Goal: Task Accomplishment & Management: Complete application form

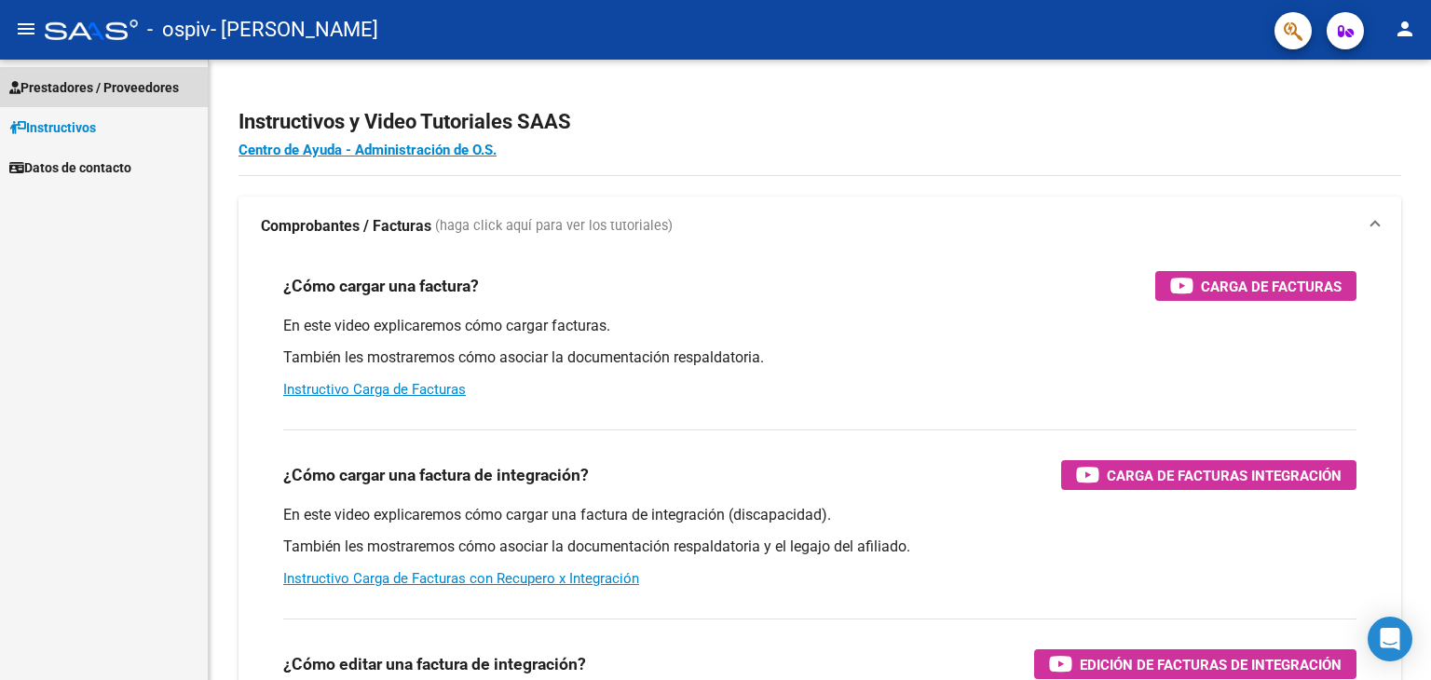
click at [103, 92] on span "Prestadores / Proveedores" at bounding box center [94, 87] width 170 height 20
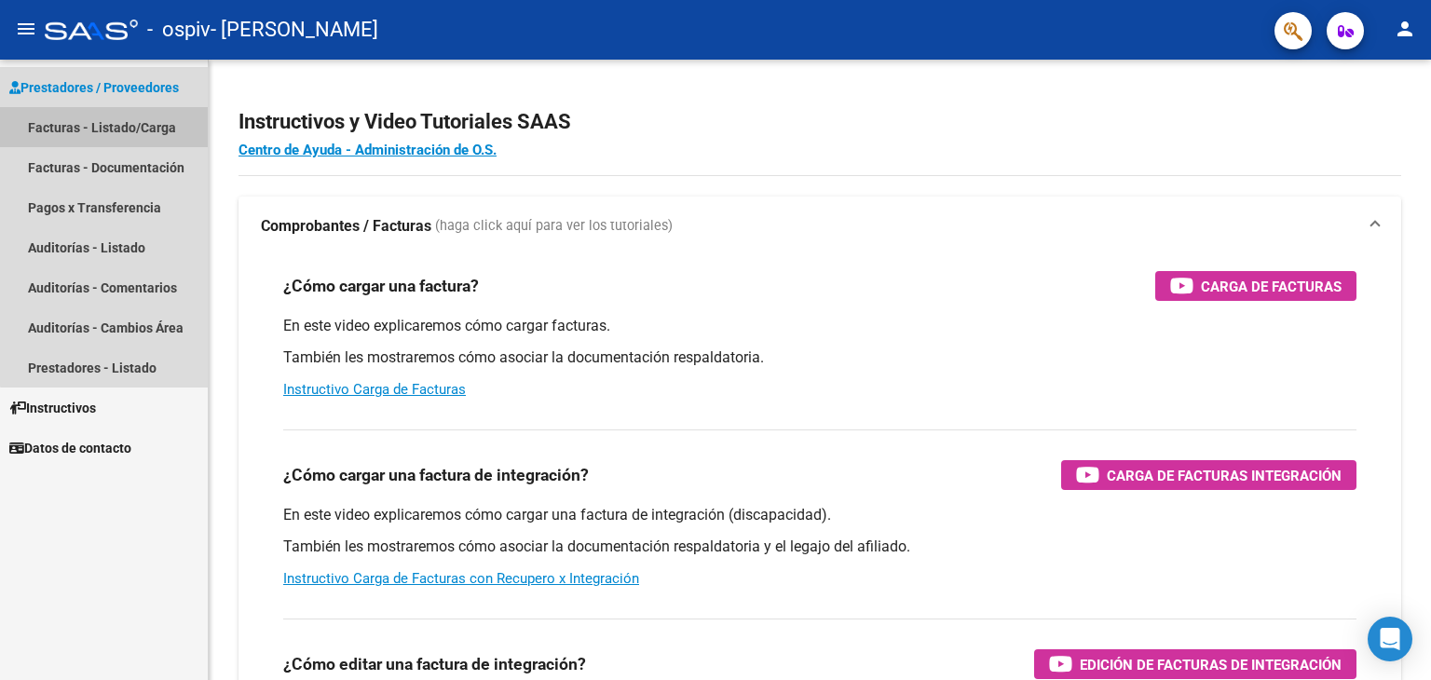
click at [142, 129] on link "Facturas - Listado/Carga" at bounding box center [104, 127] width 208 height 40
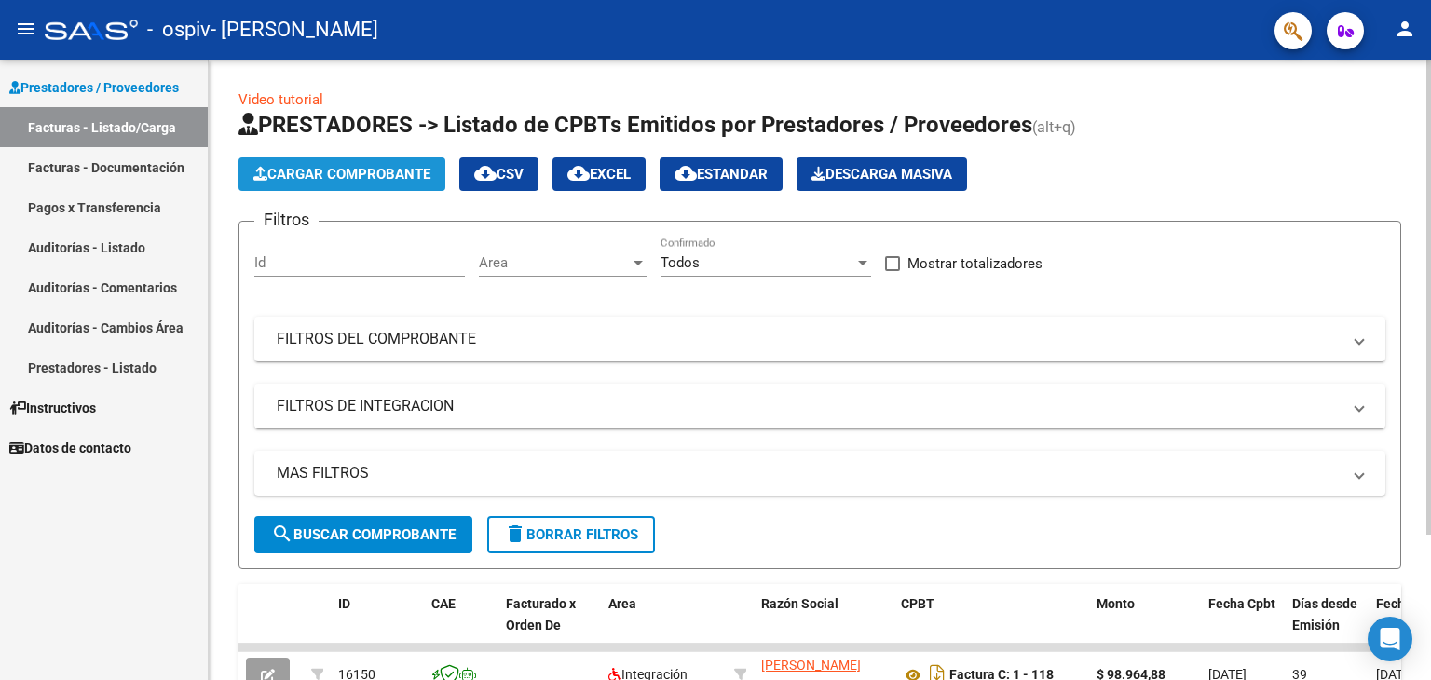
click at [329, 176] on span "Cargar Comprobante" at bounding box center [341, 174] width 177 height 17
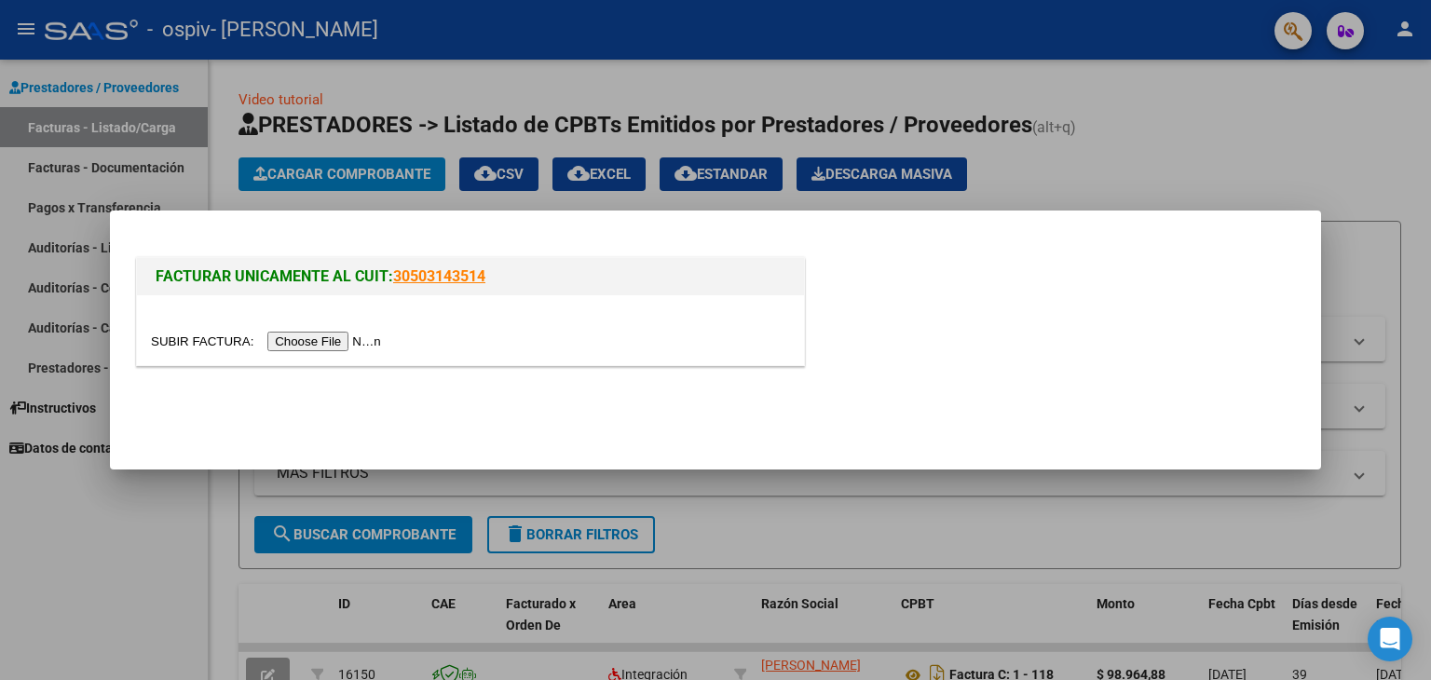
click at [1144, 164] on div at bounding box center [715, 340] width 1431 height 680
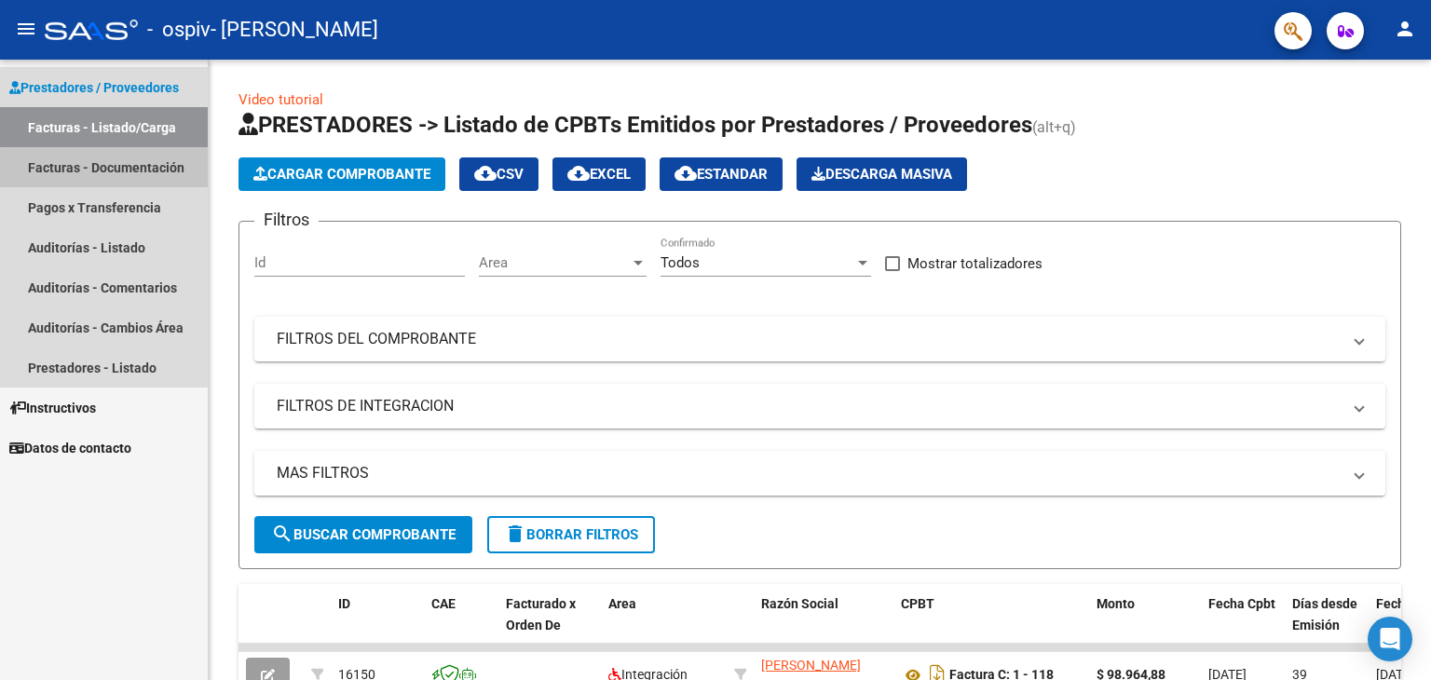
click at [149, 170] on link "Facturas - Documentación" at bounding box center [104, 167] width 208 height 40
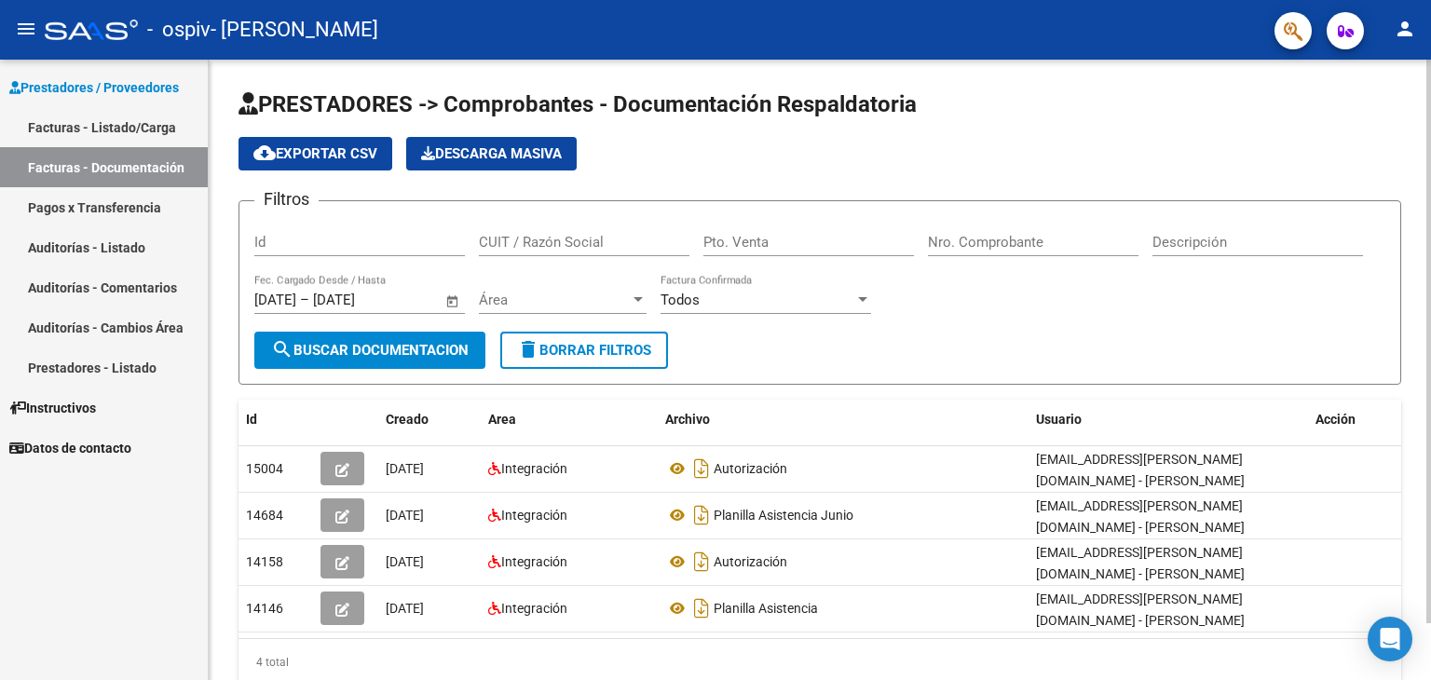
scroll to position [62, 0]
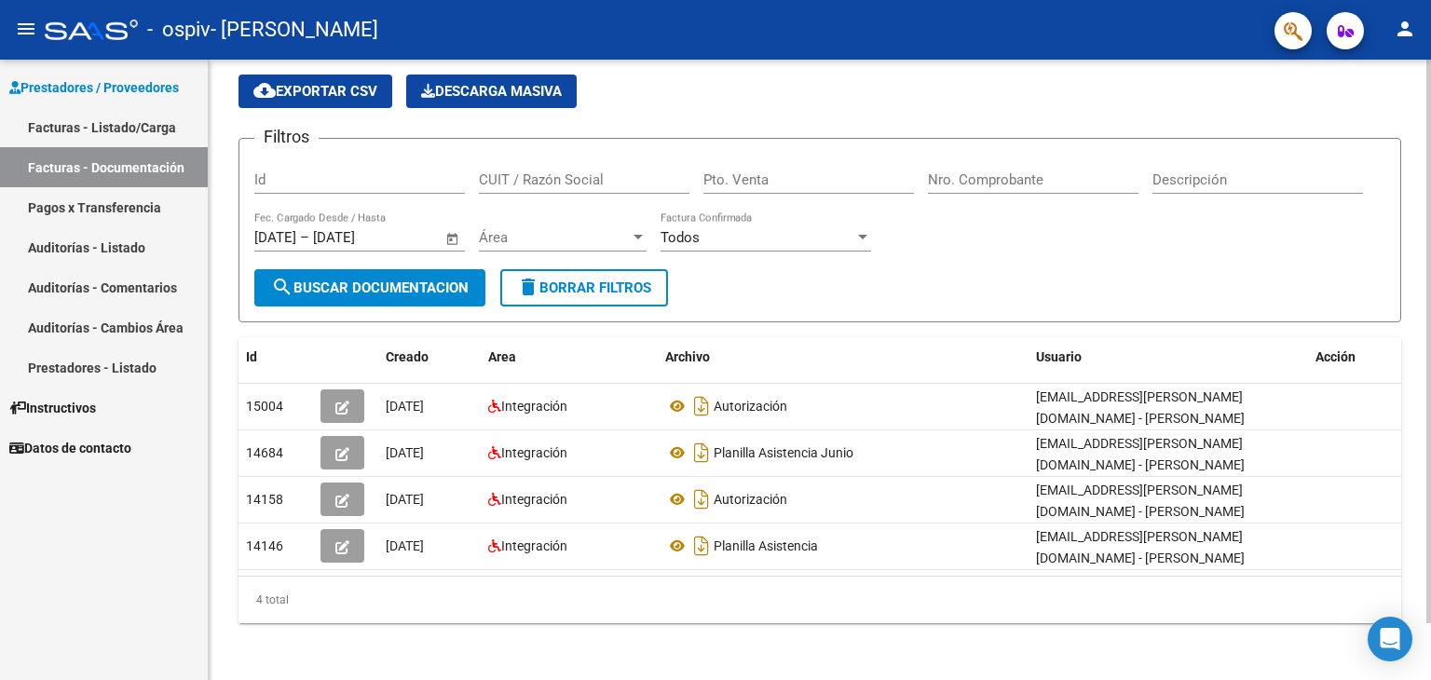
click at [1430, 449] on div at bounding box center [1428, 395] width 5 height 563
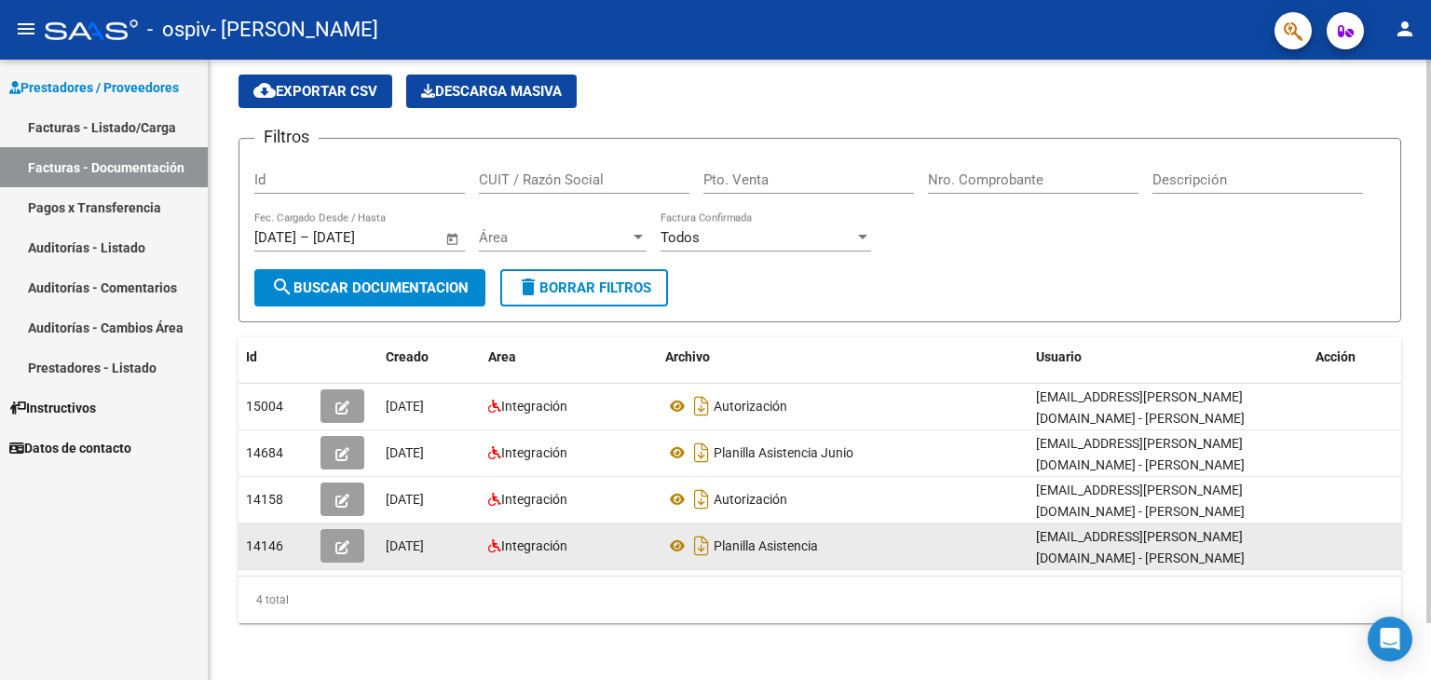
click at [1303, 552] on datatable-body-cell "[EMAIL_ADDRESS][PERSON_NAME][DOMAIN_NAME] - [PERSON_NAME]" at bounding box center [1167, 546] width 279 height 46
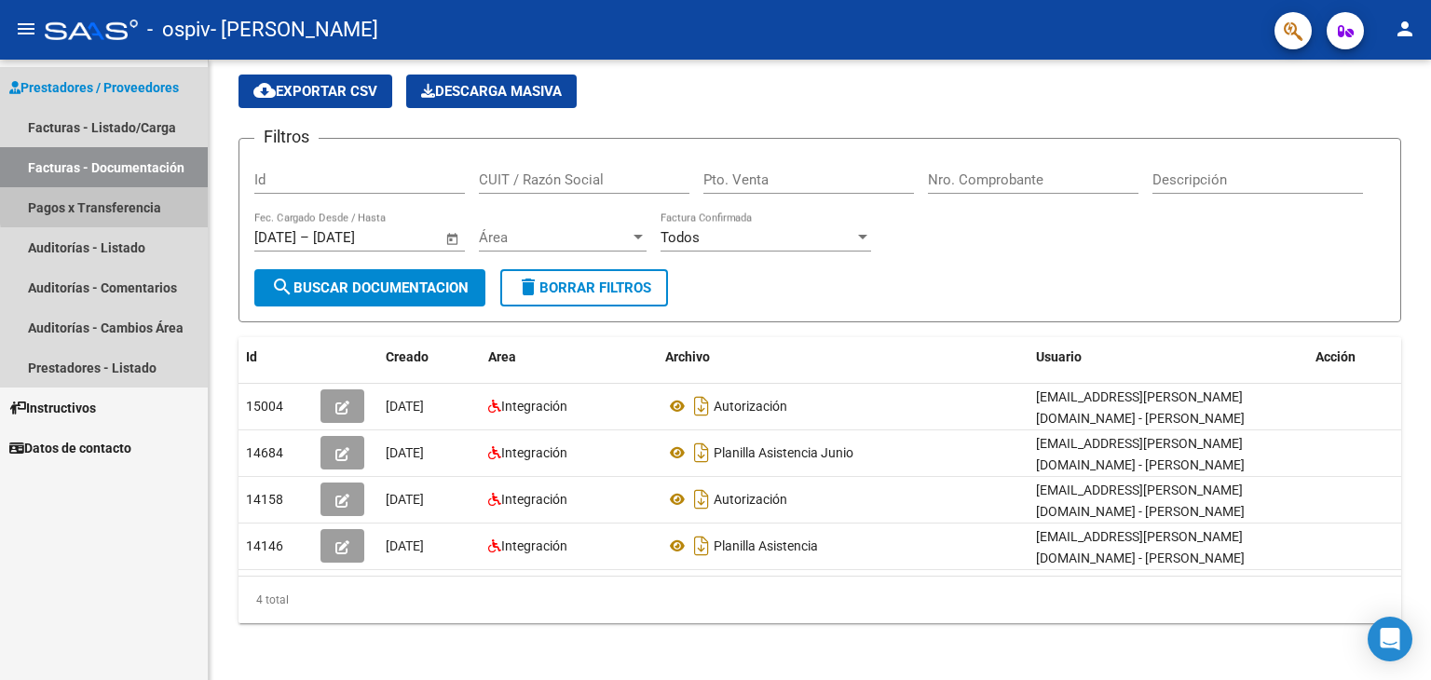
click at [163, 200] on link "Pagos x Transferencia" at bounding box center [104, 207] width 208 height 40
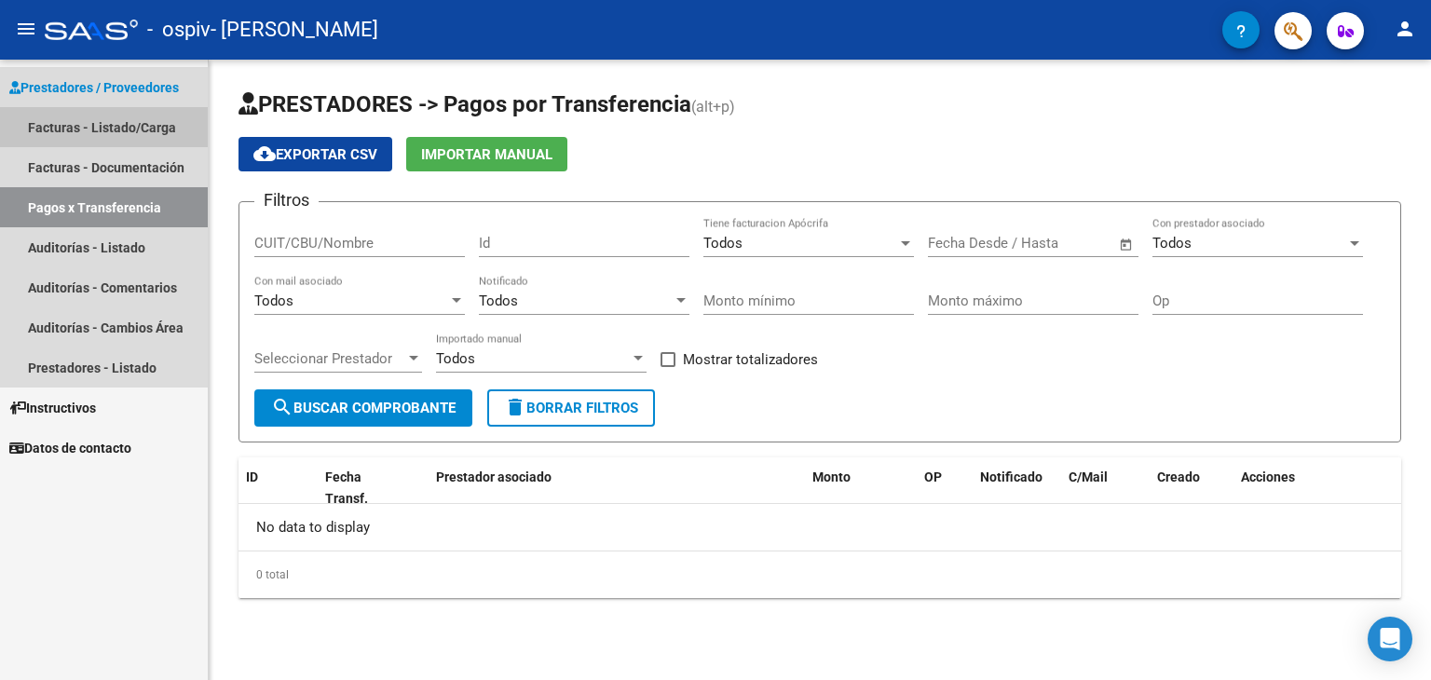
click at [138, 128] on link "Facturas - Listado/Carga" at bounding box center [104, 127] width 208 height 40
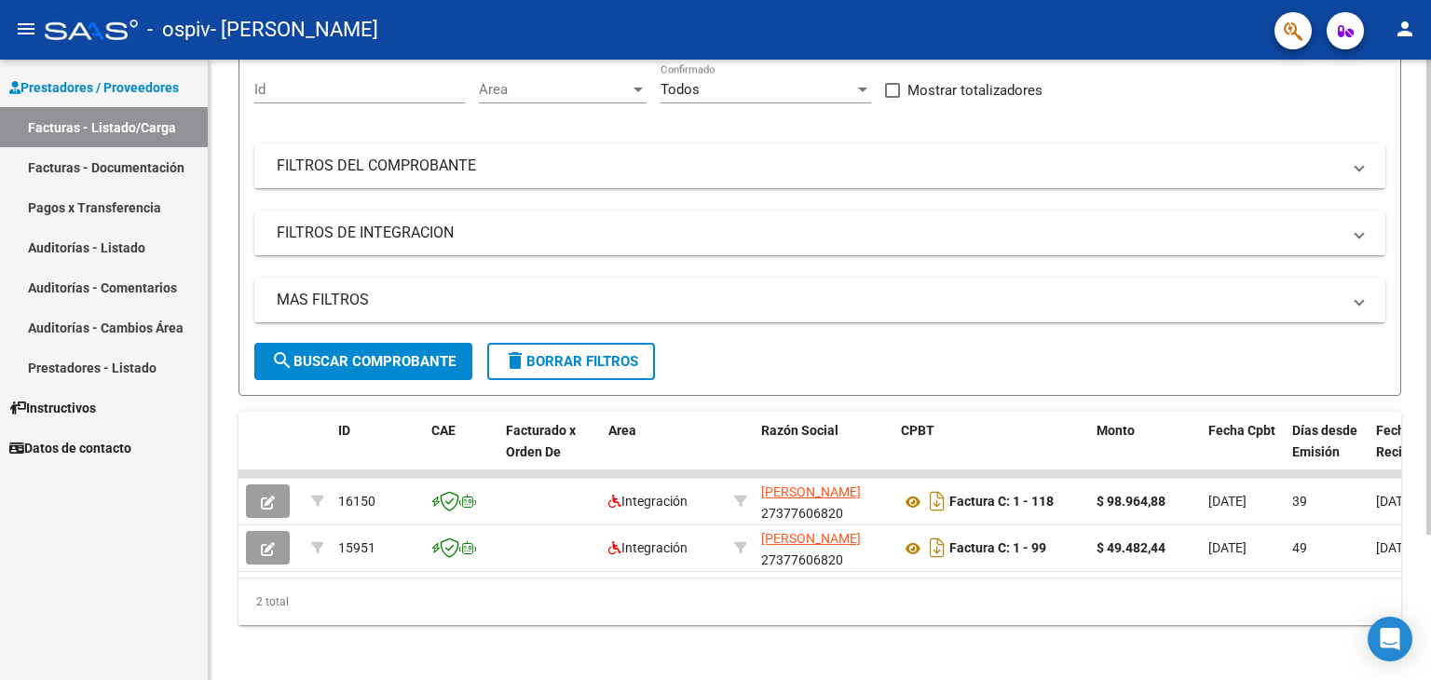
scroll to position [190, 0]
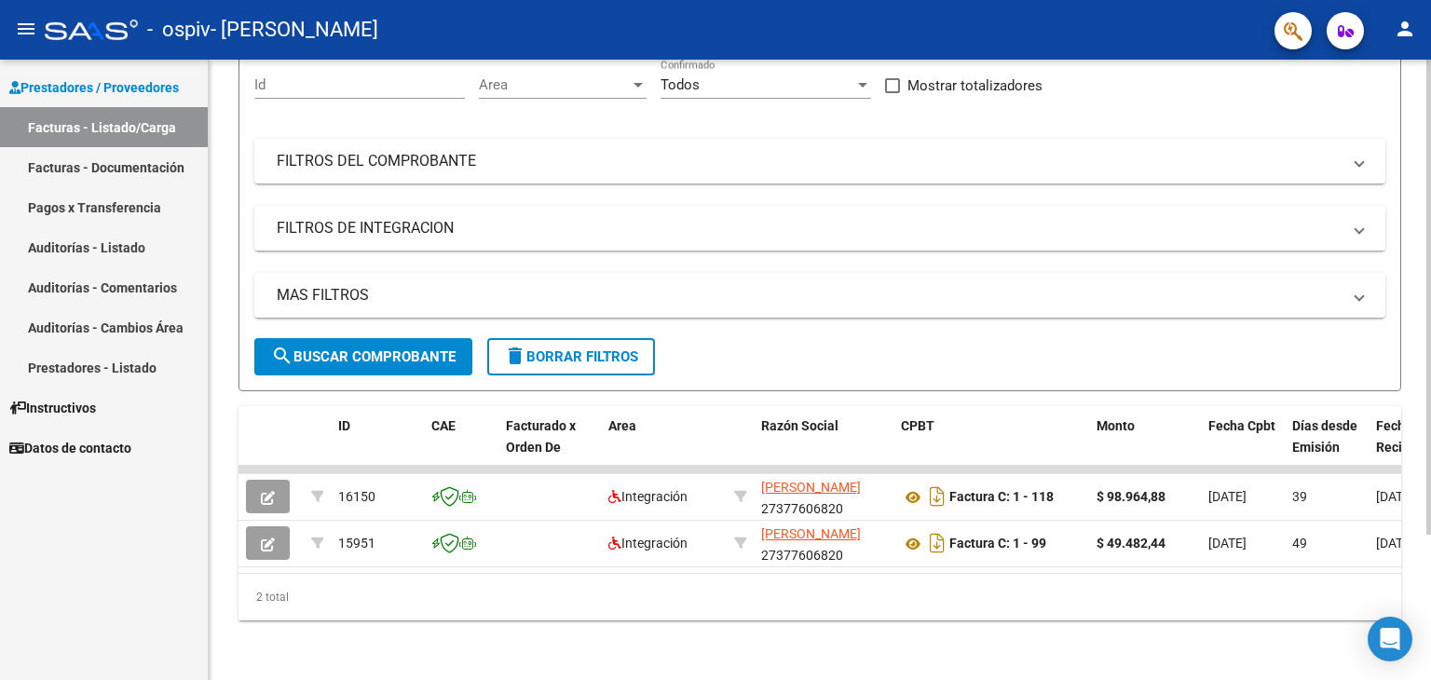
click at [1429, 431] on div at bounding box center [1428, 442] width 5 height 475
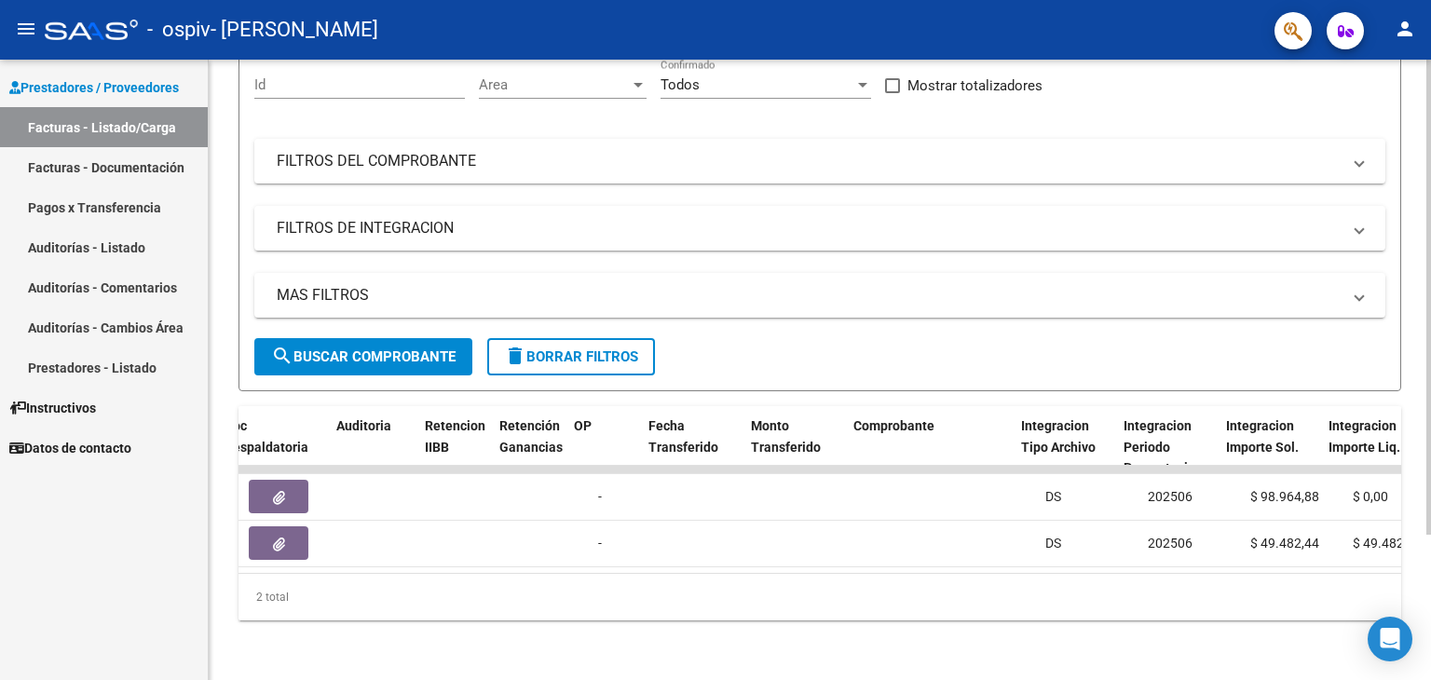
scroll to position [0, 1240]
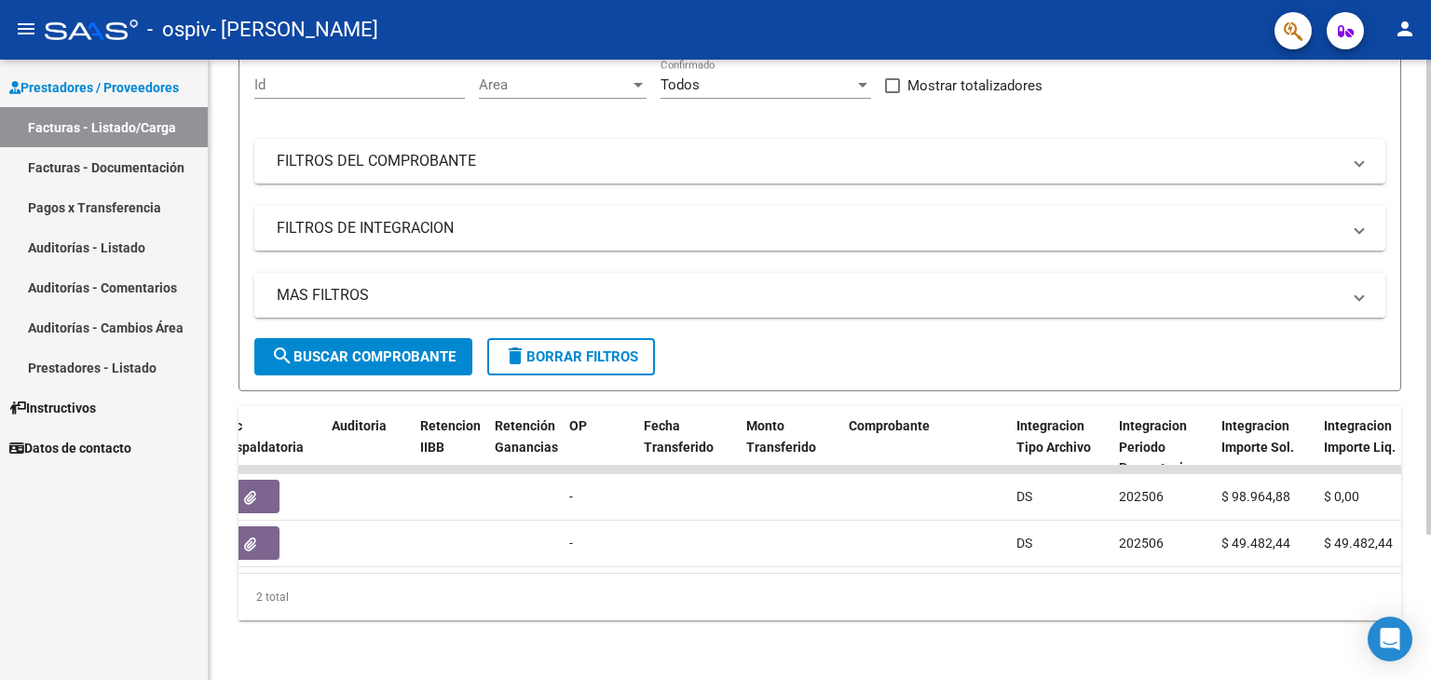
drag, startPoint x: 935, startPoint y: 594, endPoint x: 995, endPoint y: 596, distance: 59.6
click at [995, 596] on div "2 total" at bounding box center [819, 597] width 1162 height 47
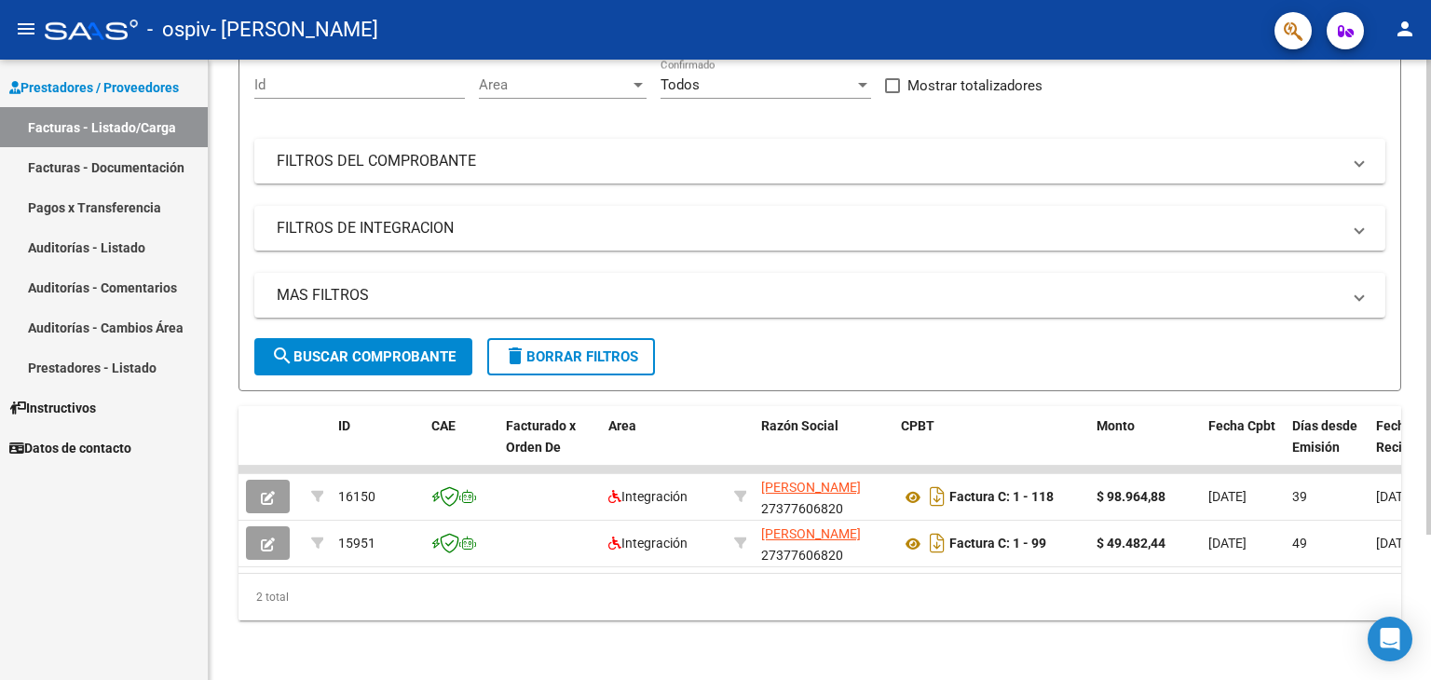
scroll to position [0, 0]
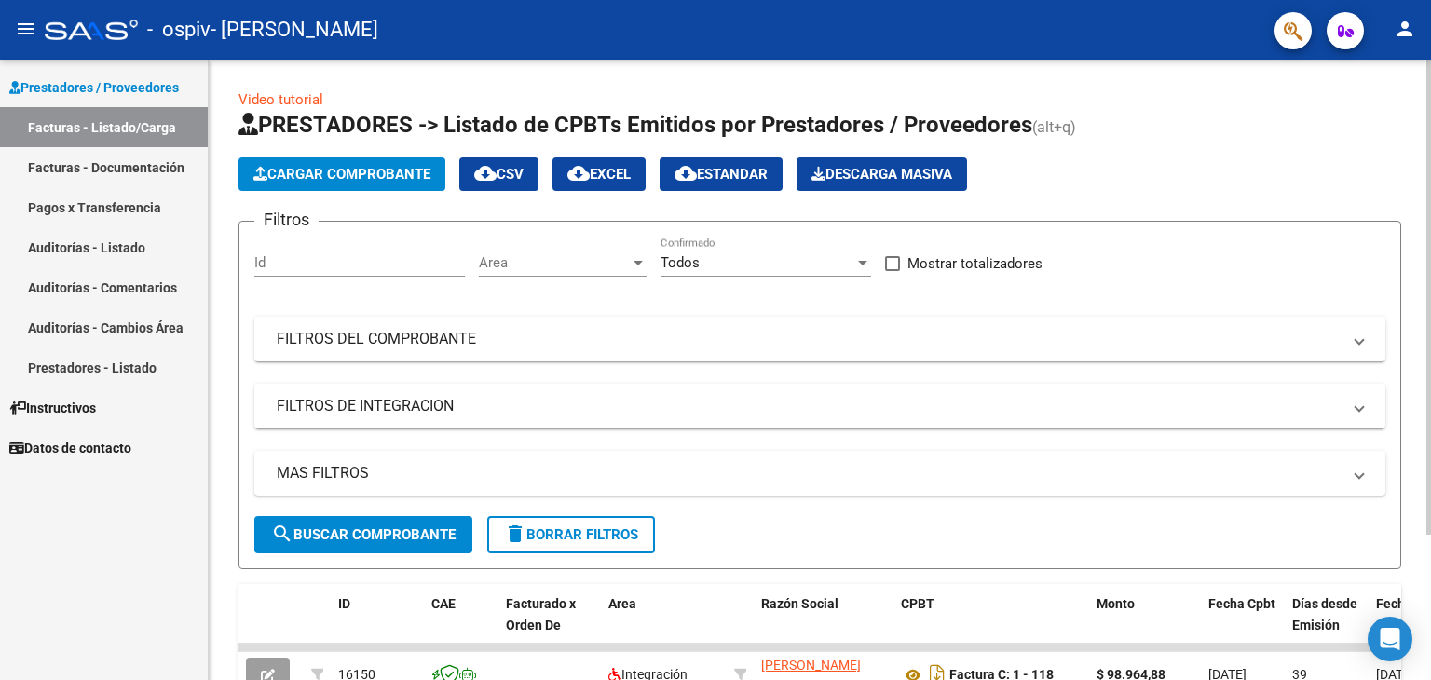
click at [1430, 212] on div at bounding box center [1428, 297] width 5 height 475
click at [354, 166] on span "Cargar Comprobante" at bounding box center [341, 174] width 177 height 17
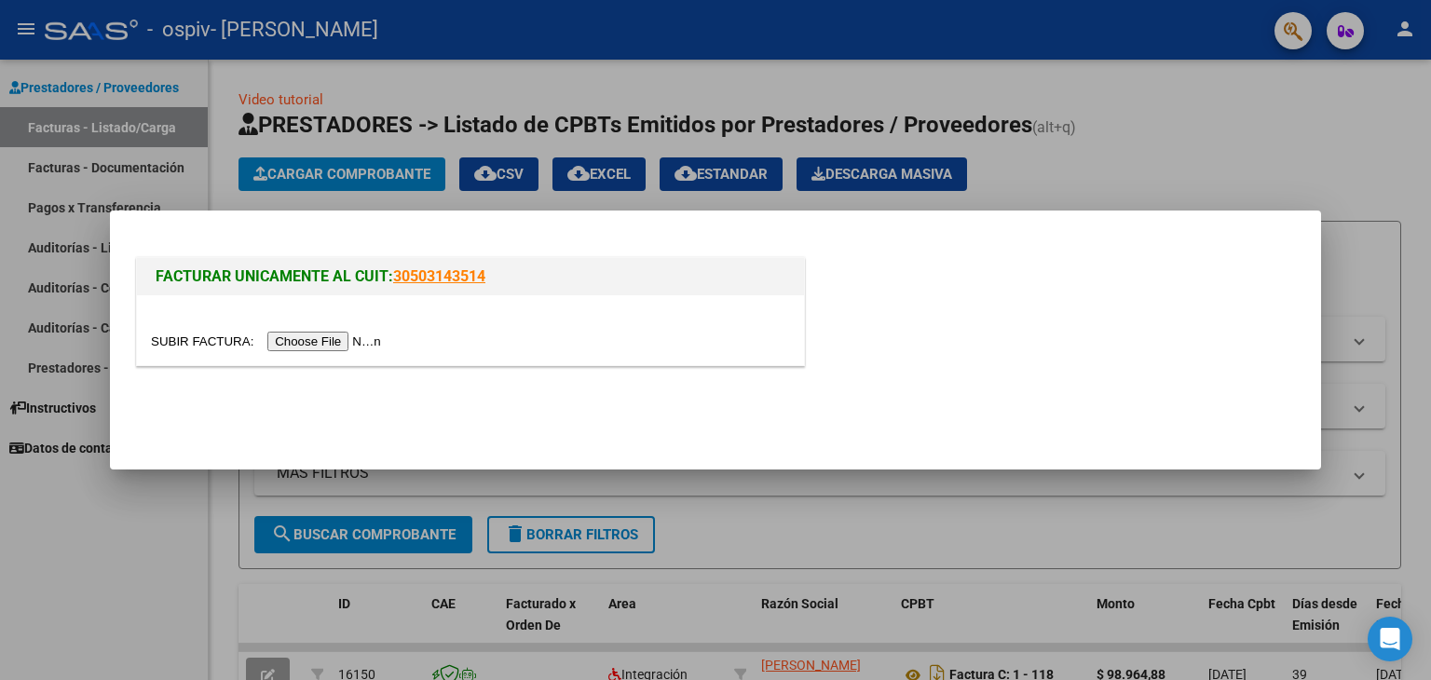
click at [104, 85] on div at bounding box center [715, 340] width 1431 height 680
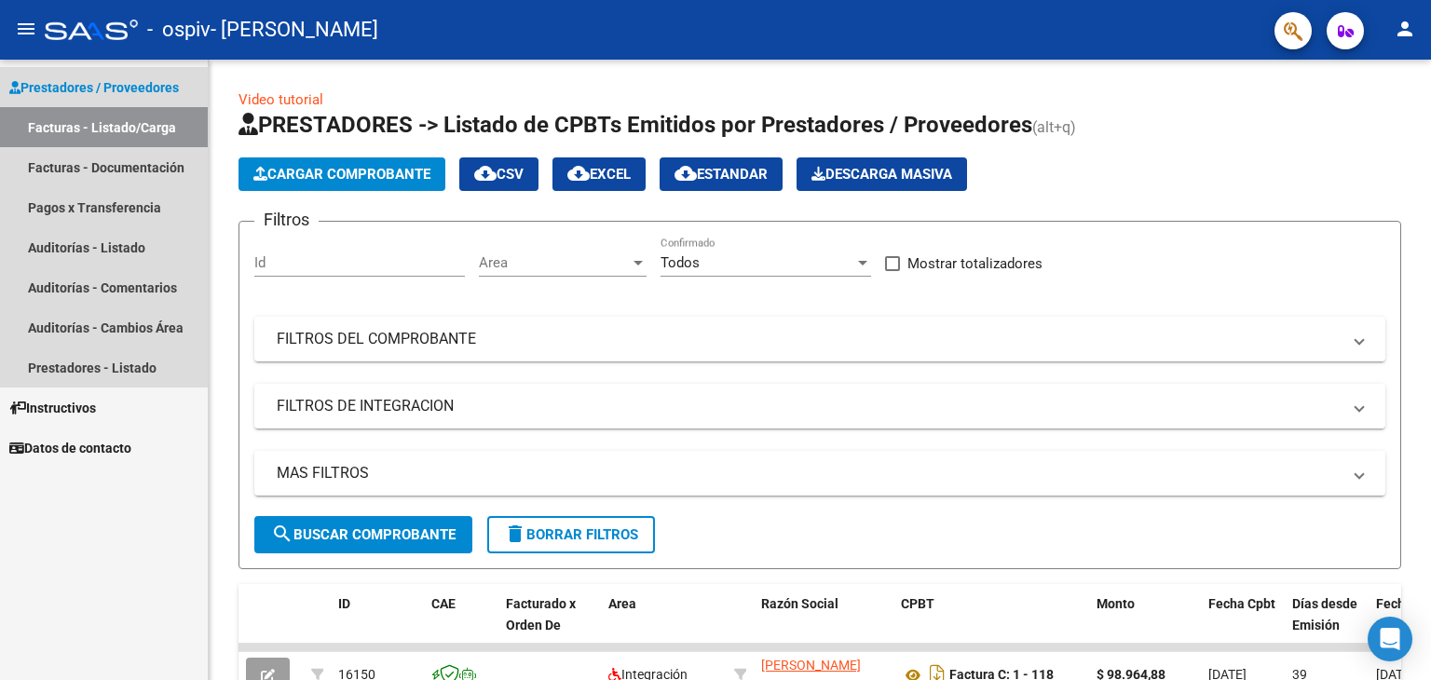
click at [60, 79] on span "Prestadores / Proveedores" at bounding box center [94, 87] width 170 height 20
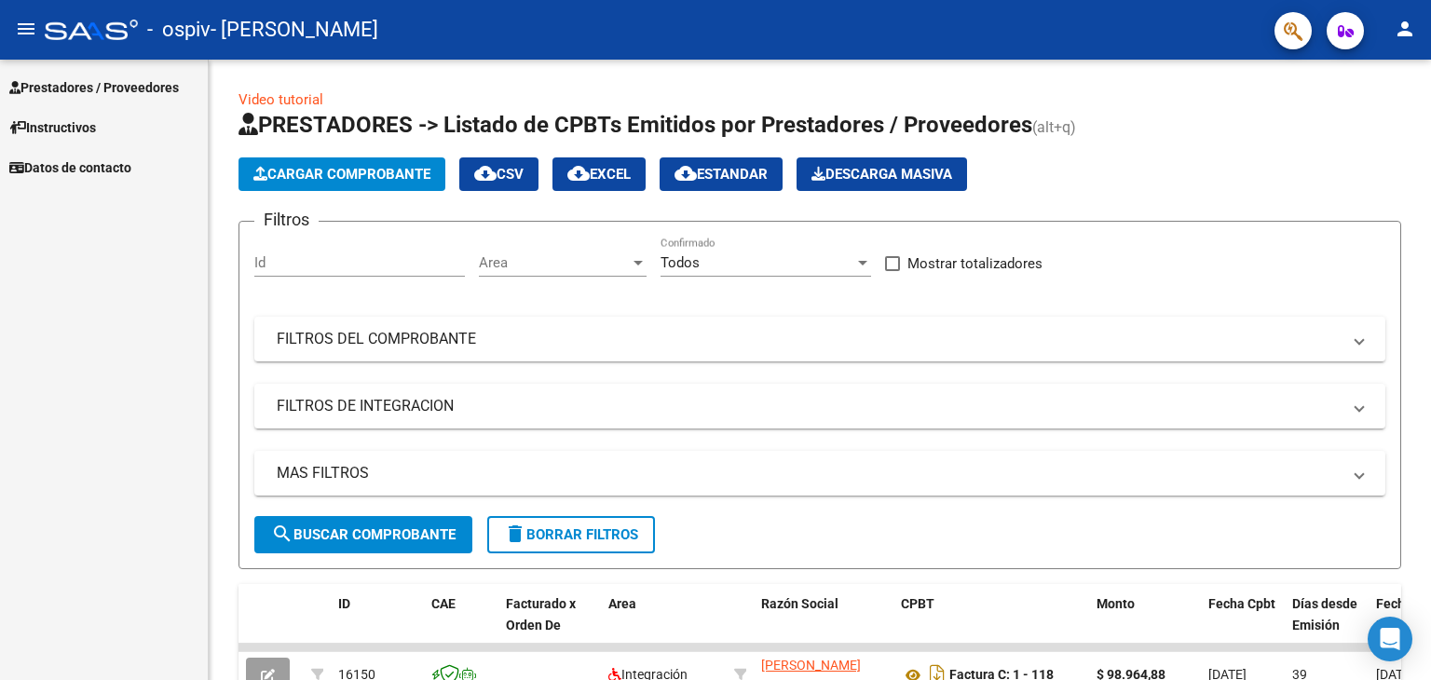
click at [44, 38] on mat-toolbar "menu - ospiv - [PERSON_NAME] person" at bounding box center [715, 30] width 1431 height 60
click at [59, 33] on div at bounding box center [91, 30] width 93 height 20
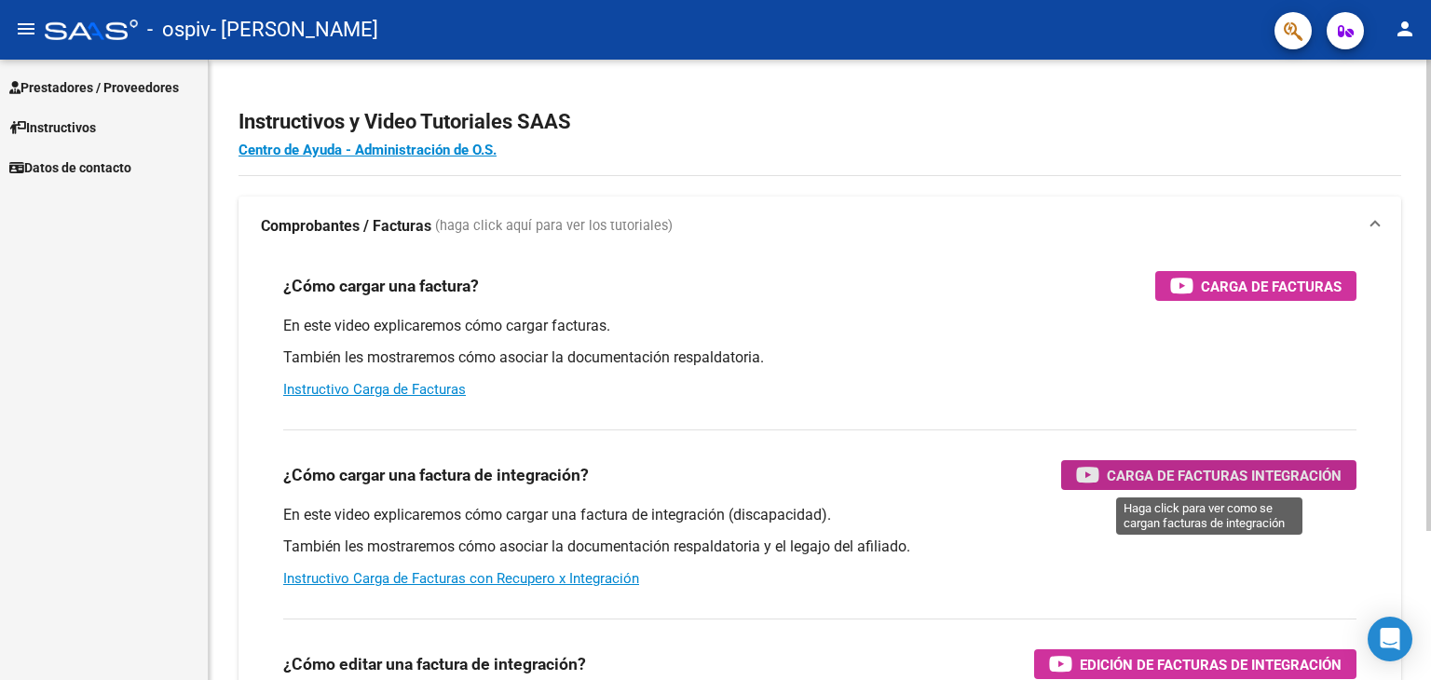
click at [1126, 478] on span "Carga de Facturas Integración" at bounding box center [1223, 475] width 235 height 23
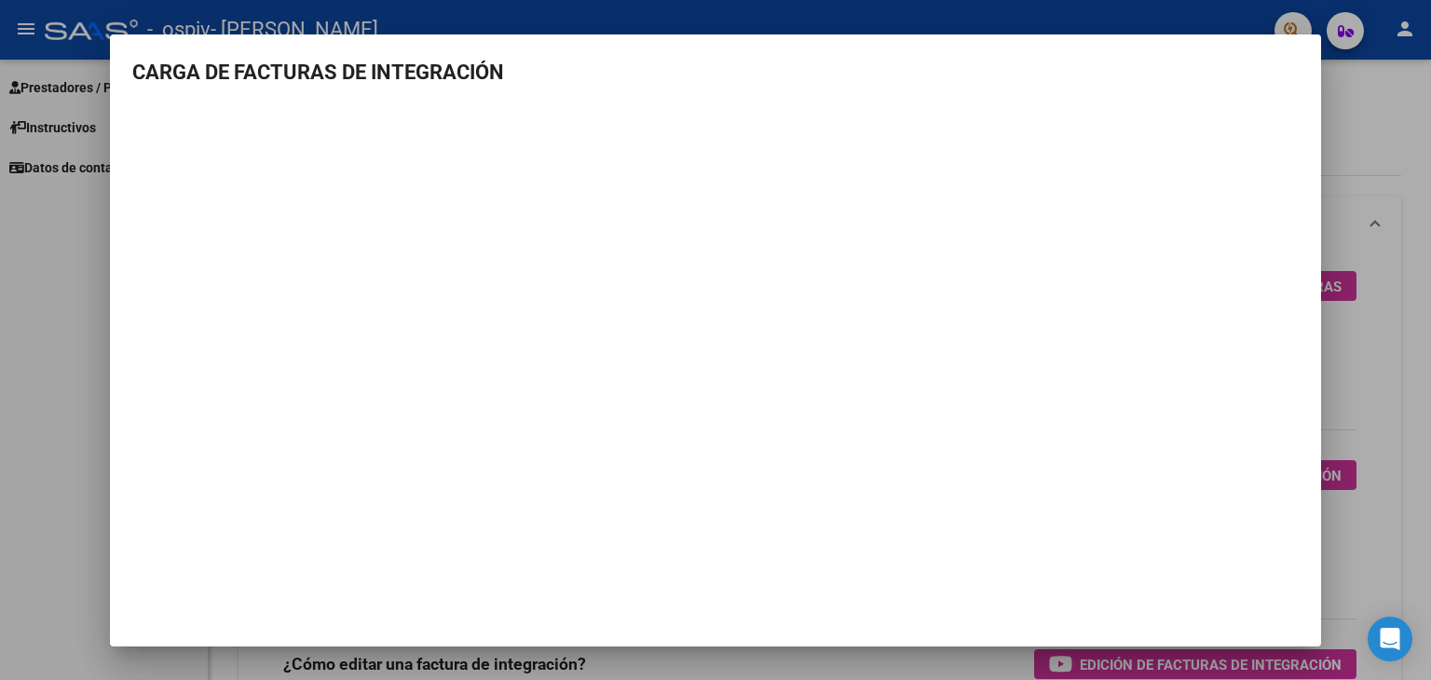
click at [1334, 162] on div at bounding box center [715, 340] width 1431 height 680
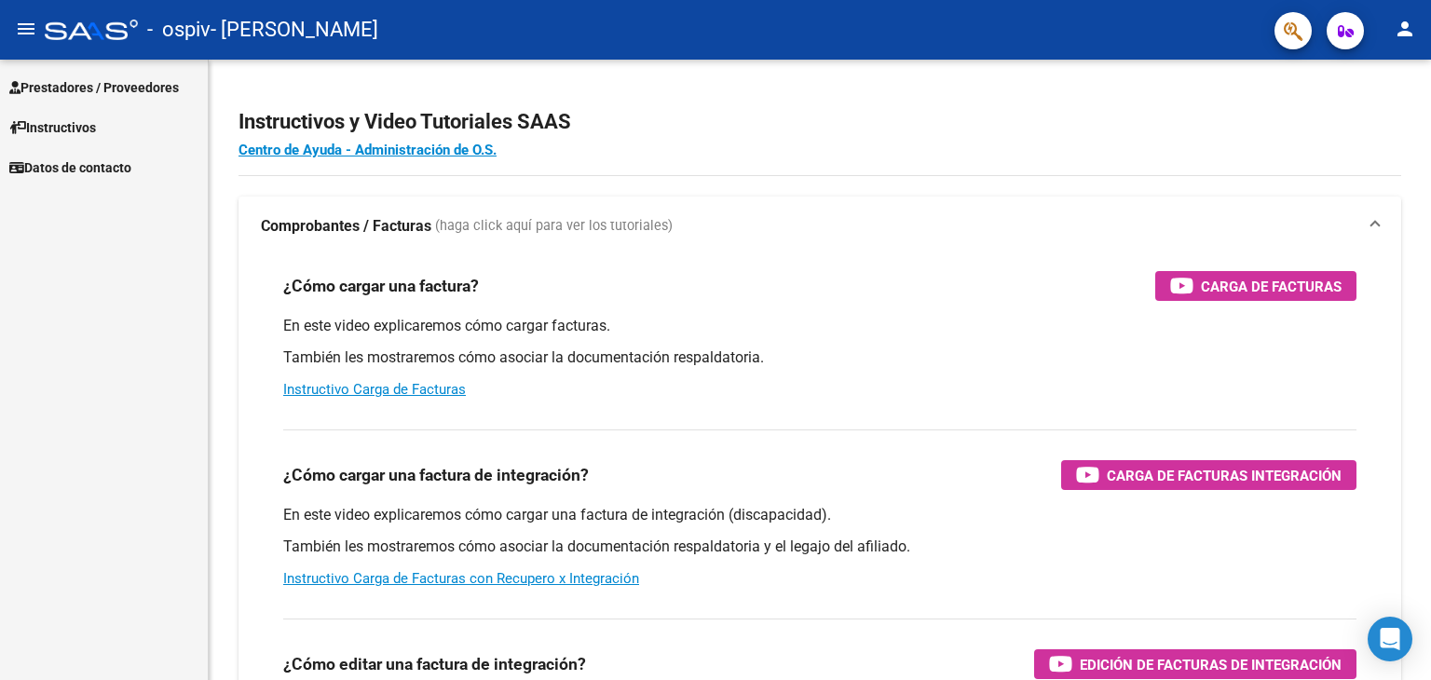
click at [129, 75] on link "Prestadores / Proveedores" at bounding box center [104, 87] width 208 height 40
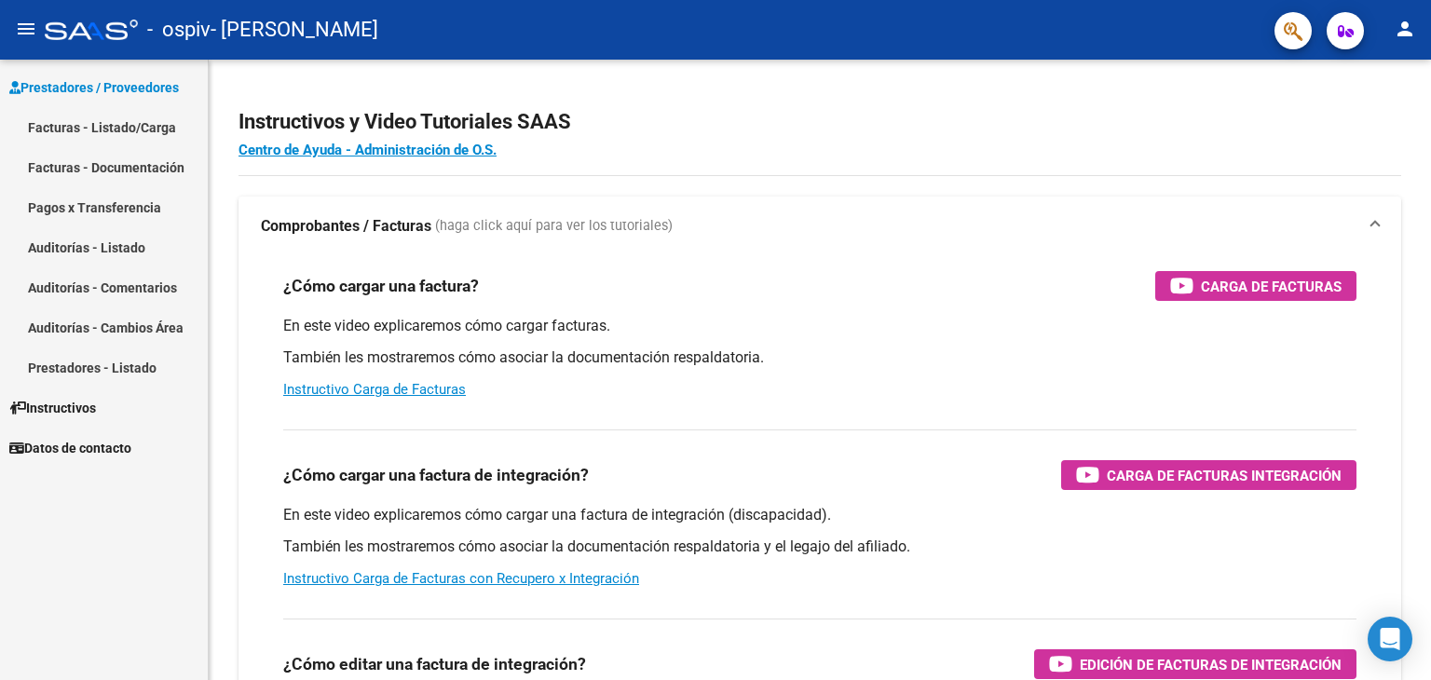
click at [135, 128] on link "Facturas - Listado/Carga" at bounding box center [104, 127] width 208 height 40
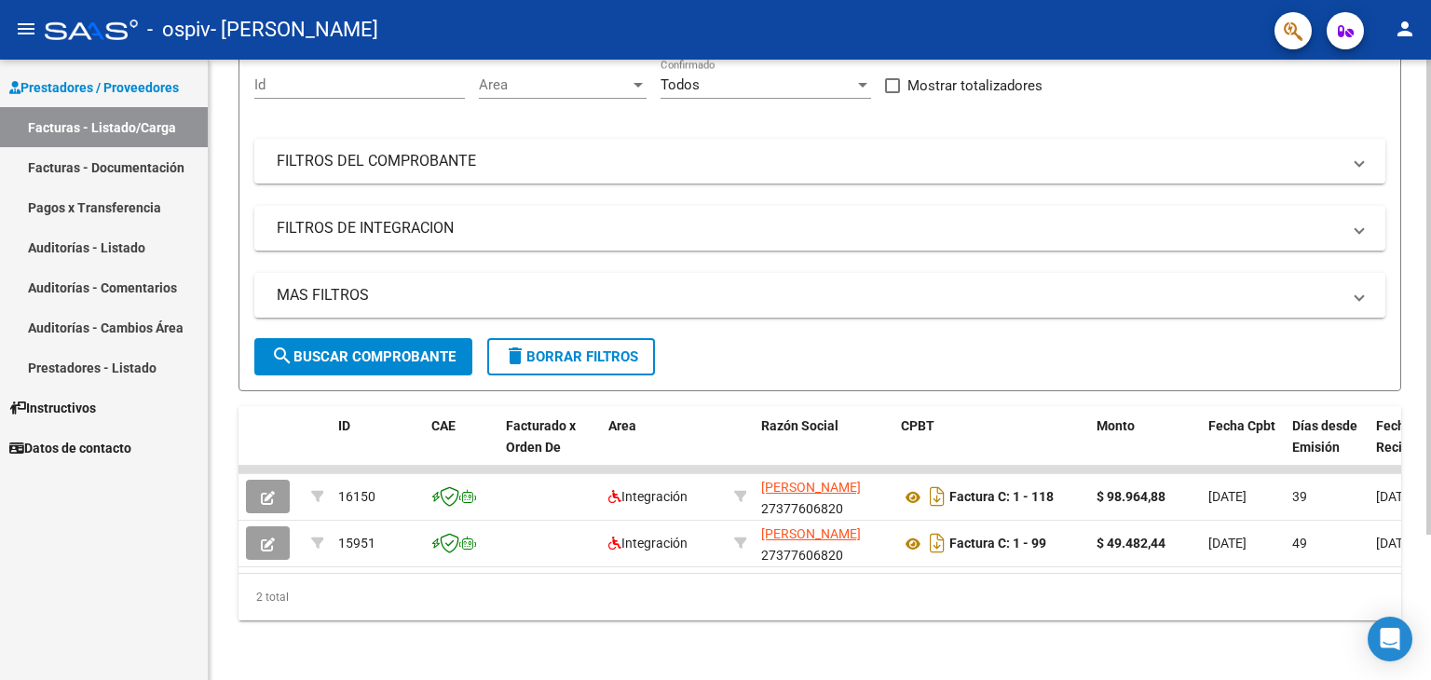
scroll to position [190, 0]
click at [1423, 311] on div "Video tutorial PRESTADORES -> Listado de CPBTs Emitidos por Prestadores / Prove…" at bounding box center [822, 281] width 1227 height 798
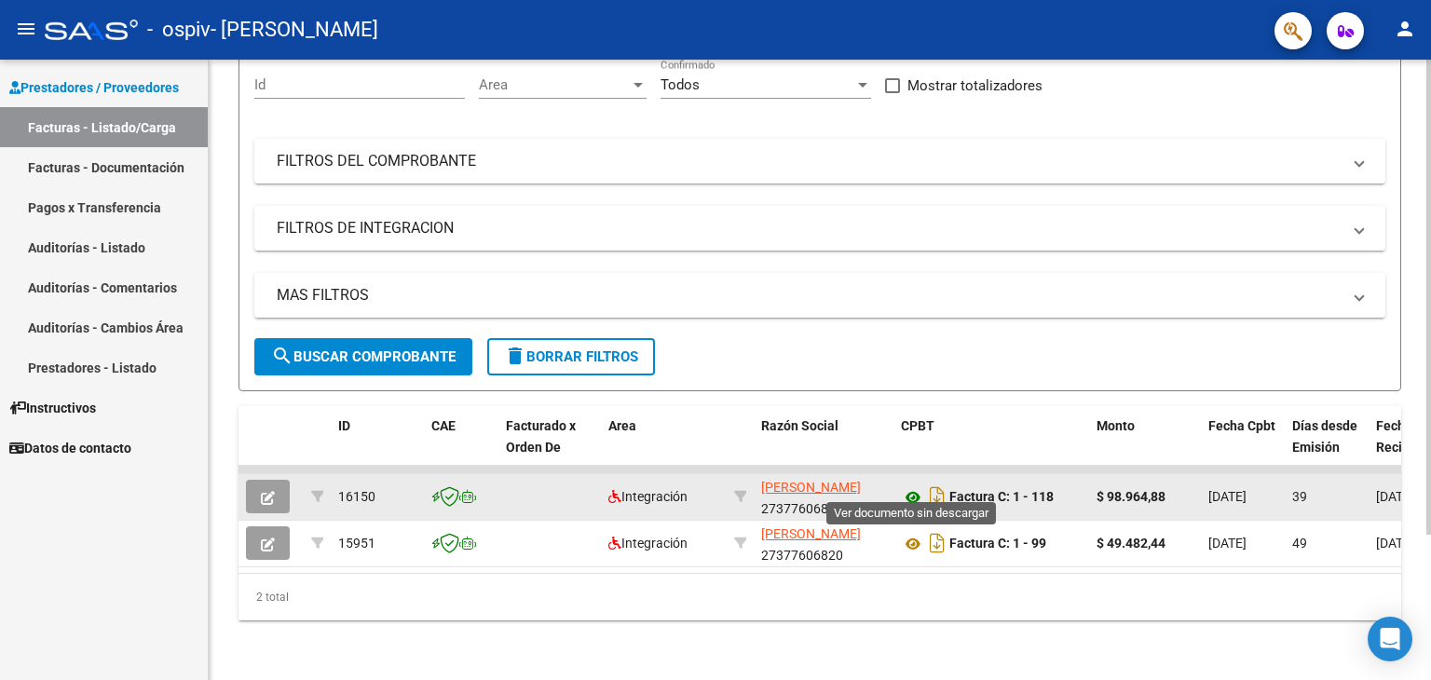
click at [916, 486] on icon at bounding box center [913, 497] width 24 height 22
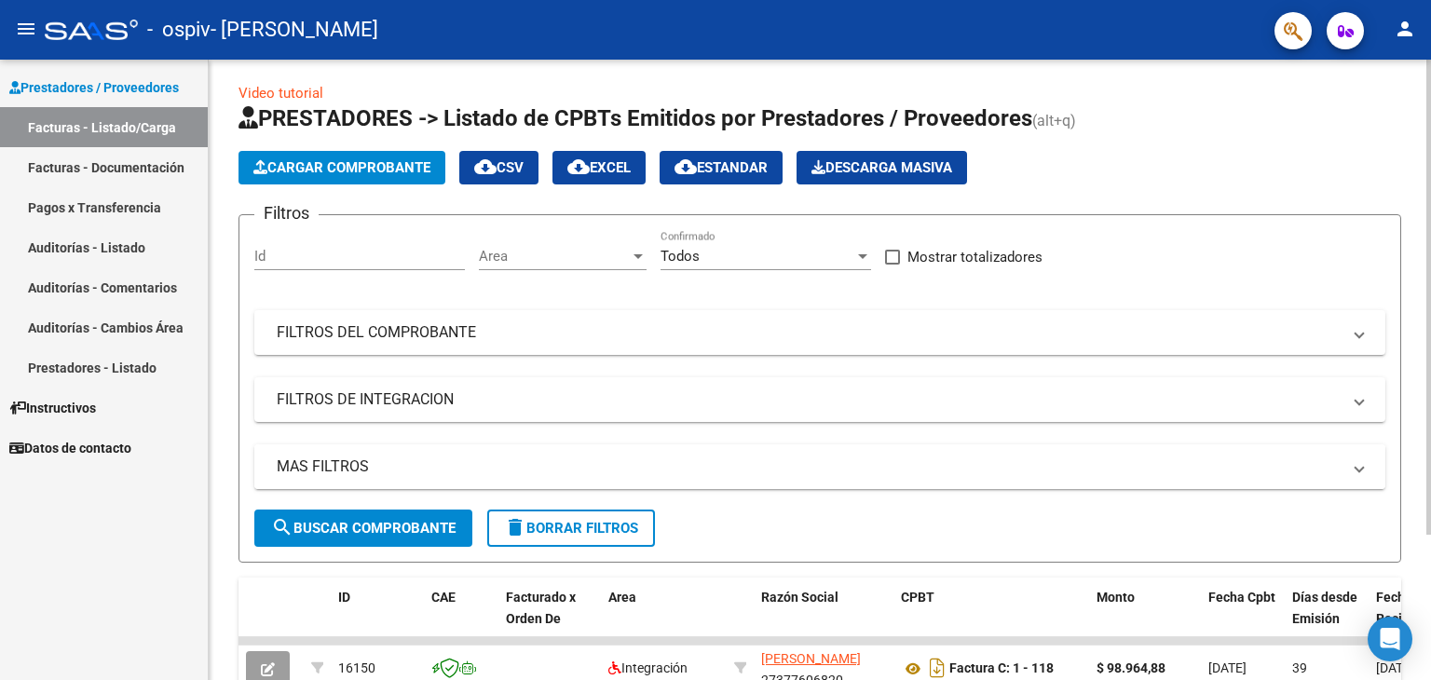
scroll to position [0, 0]
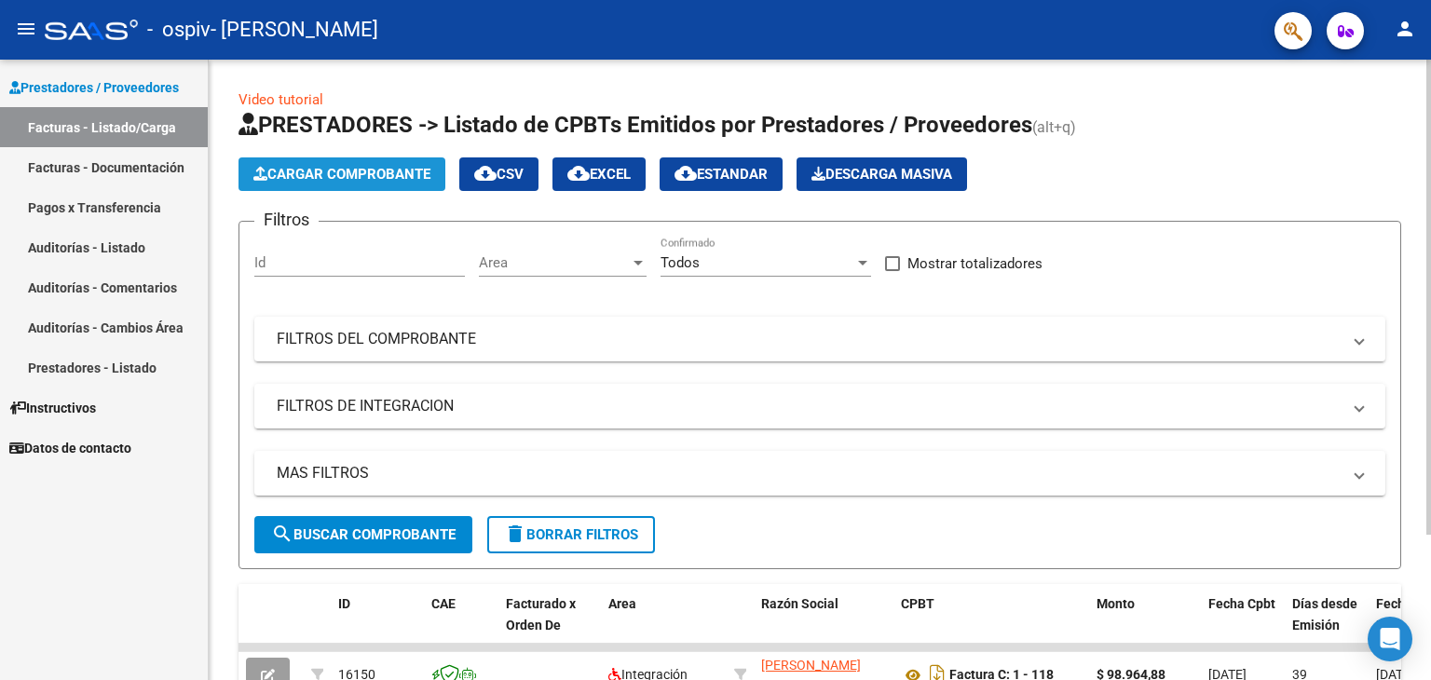
click at [412, 176] on span "Cargar Comprobante" at bounding box center [341, 174] width 177 height 17
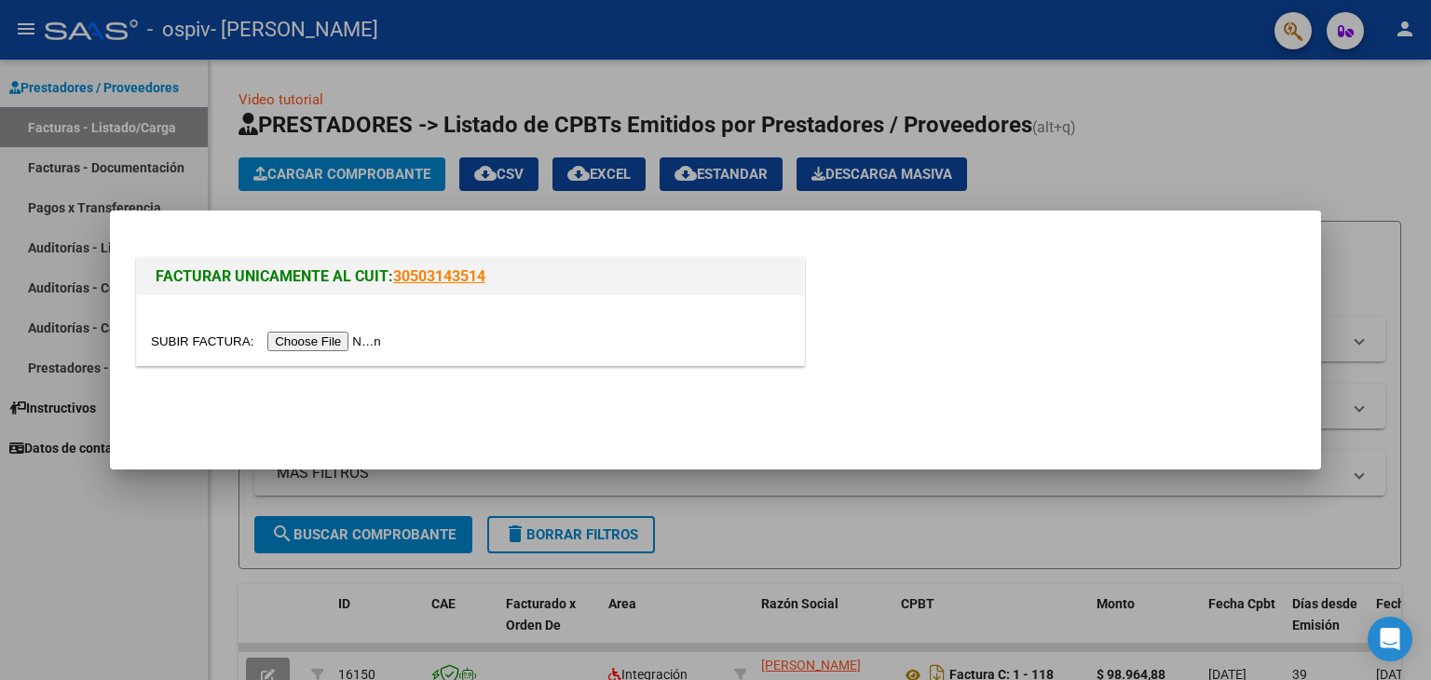
drag, startPoint x: 495, startPoint y: 275, endPoint x: 394, endPoint y: 283, distance: 101.9
click at [394, 283] on h1 "FACTURAR UNICAMENTE AL CUIT: 30503143514" at bounding box center [471, 276] width 630 height 22
copy link "30503143514"
click at [373, 401] on mat-dialog-actions at bounding box center [715, 411] width 1166 height 71
click at [335, 342] on input "file" at bounding box center [269, 342] width 236 height 20
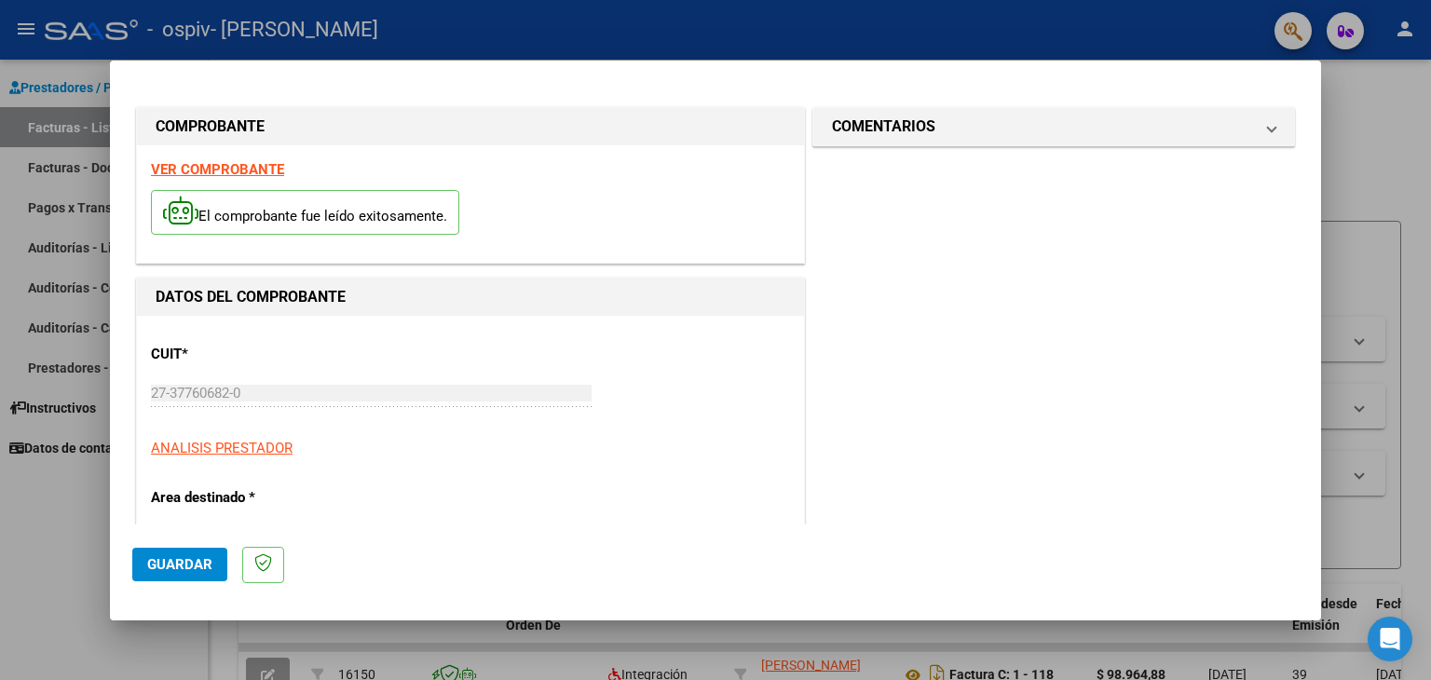
click at [767, 364] on div "CUIT * 27-37760682-0 Ingresar CUIT ANALISIS PRESTADOR" at bounding box center [470, 394] width 639 height 129
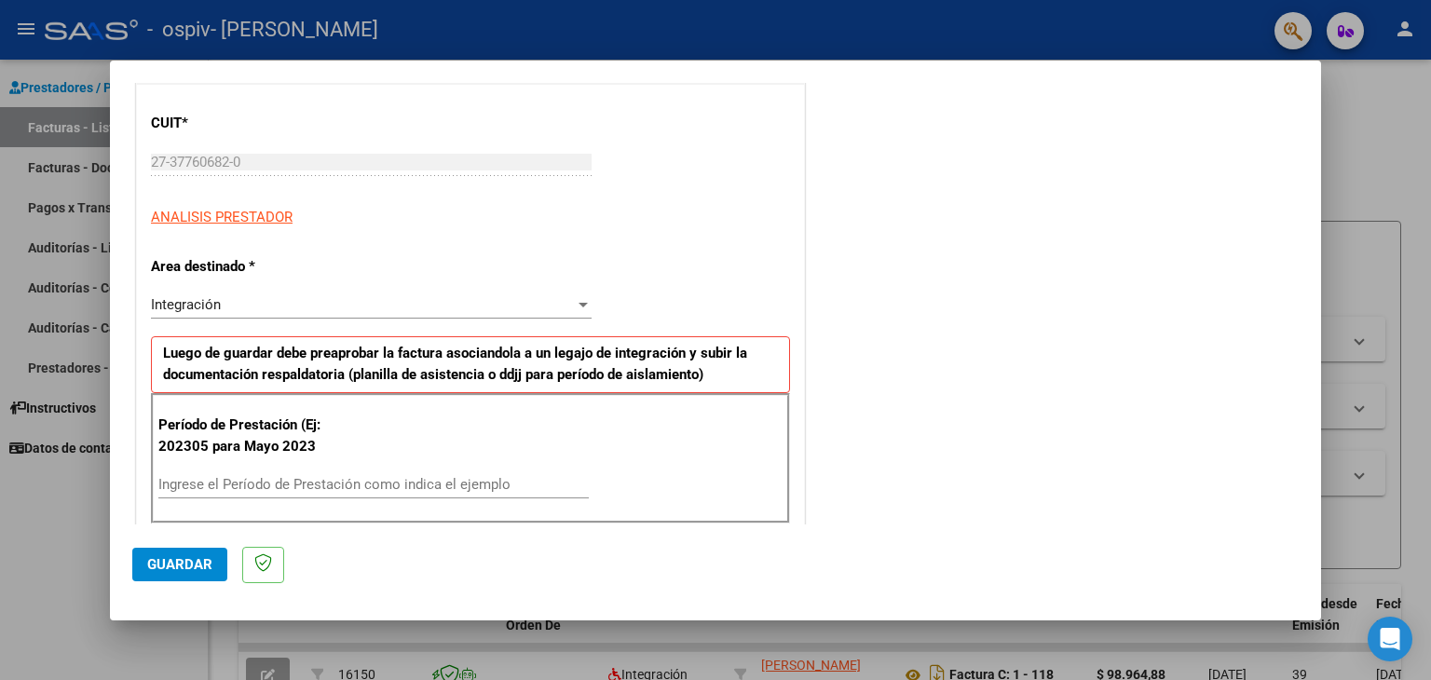
scroll to position [234, 0]
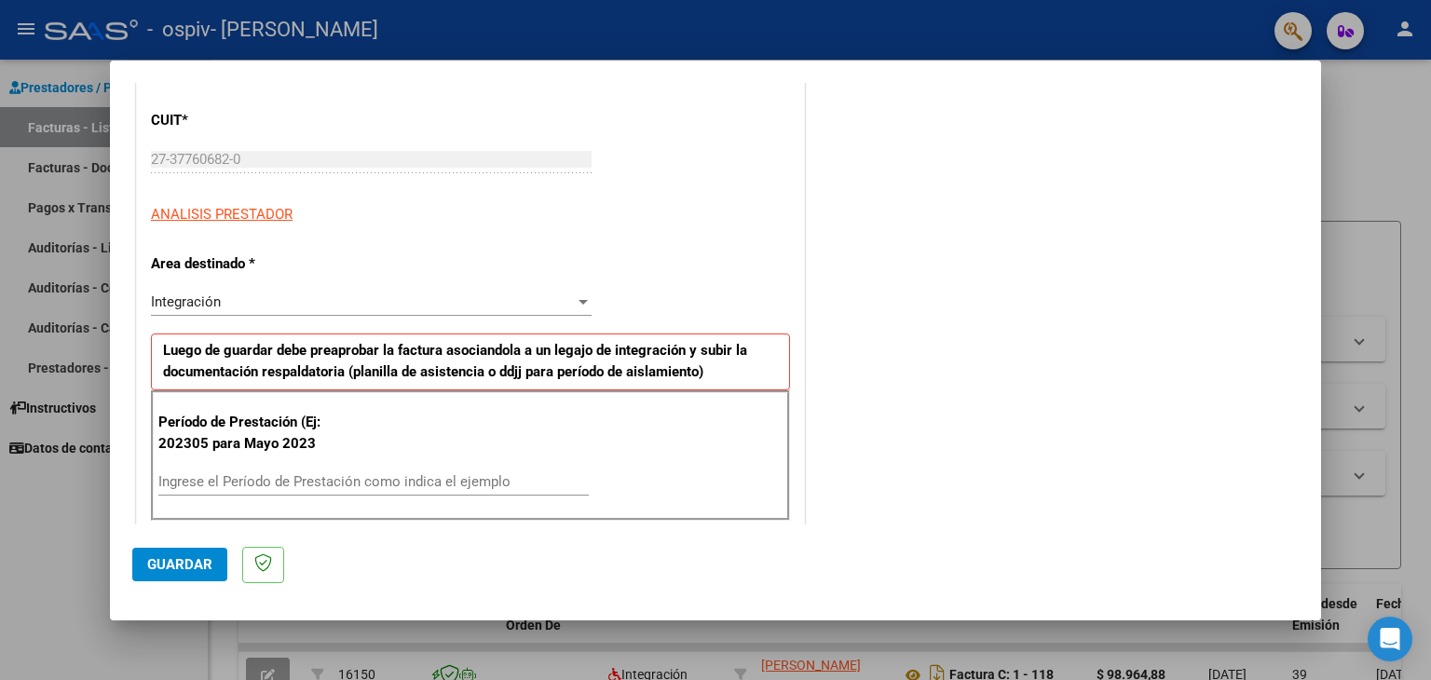
click at [474, 310] on div "Integración Seleccionar Area" at bounding box center [371, 302] width 441 height 28
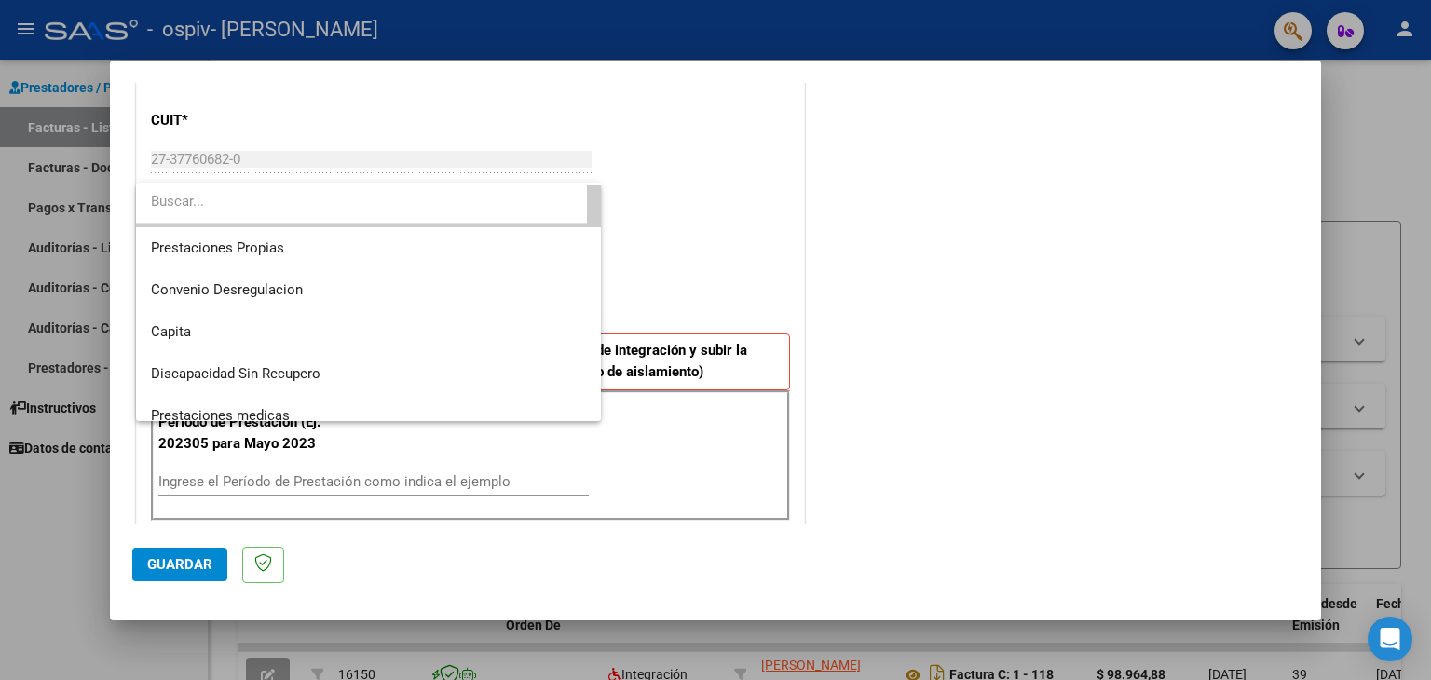
scroll to position [181, 0]
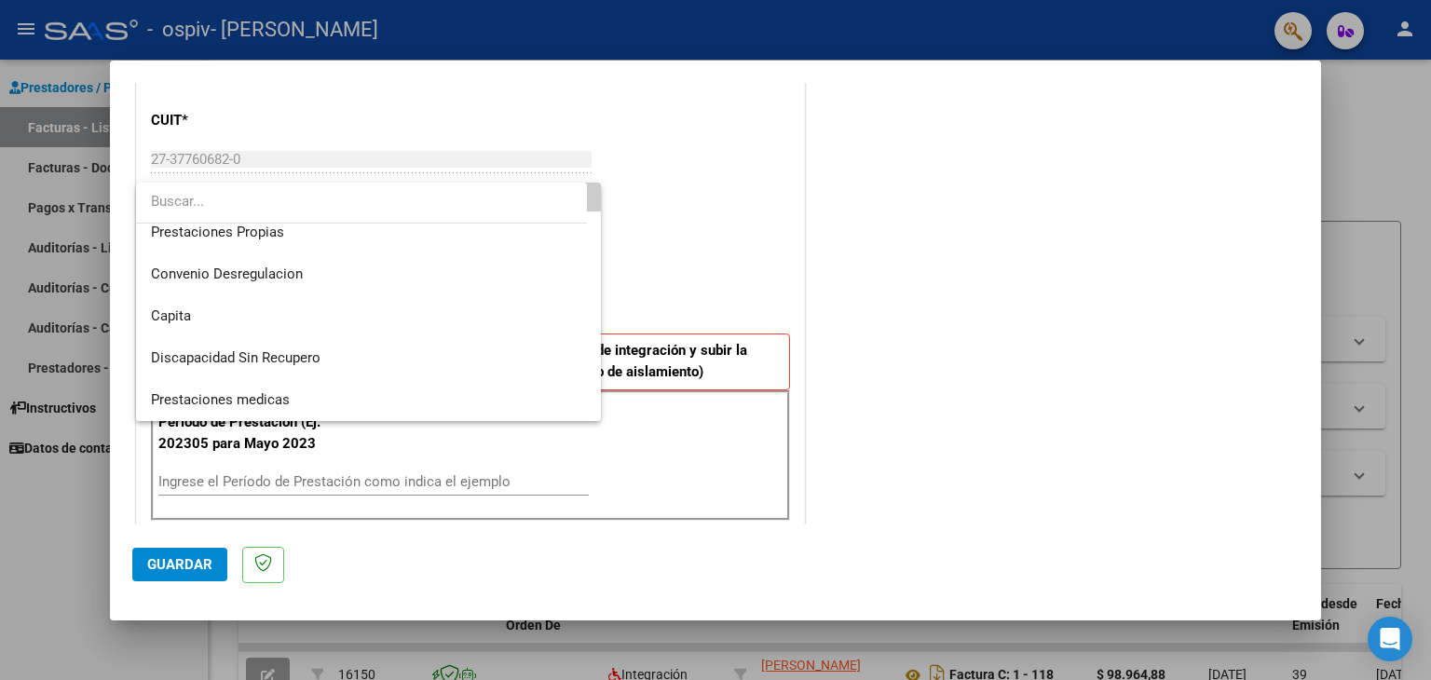
click at [1001, 357] on div at bounding box center [715, 340] width 1431 height 680
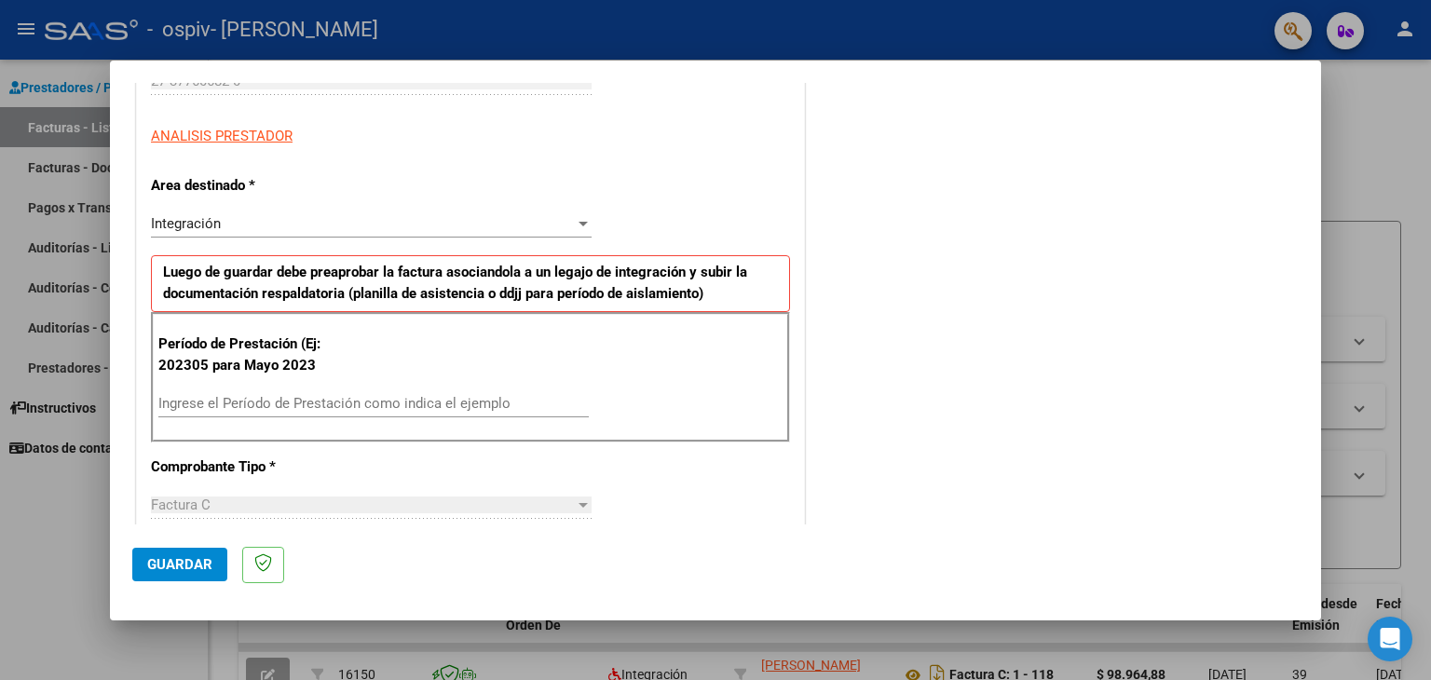
scroll to position [320, 0]
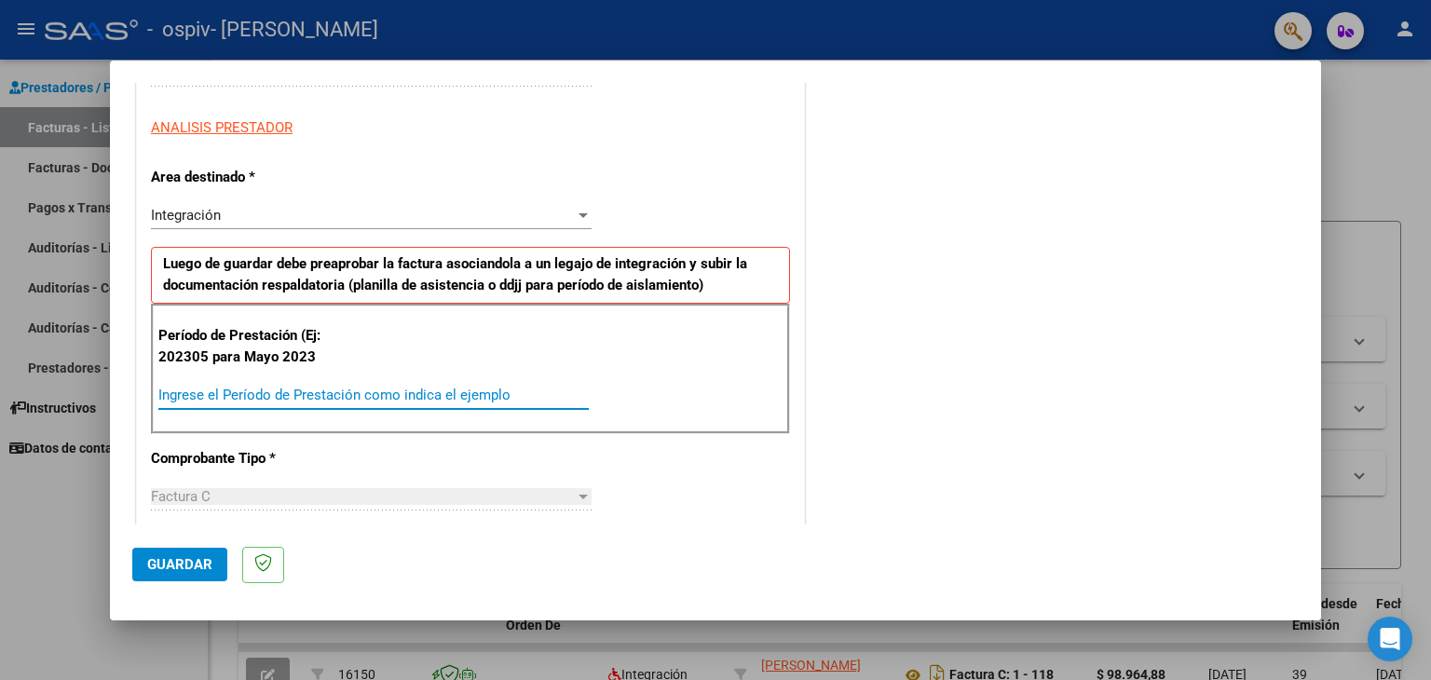
click at [417, 394] on input "Ingrese el Período de Prestación como indica el ejemplo" at bounding box center [373, 395] width 430 height 17
type input "202507"
click at [919, 336] on div "COMENTARIOS Comentarios del Prestador / Gerenciador:" at bounding box center [1053, 574] width 490 height 1583
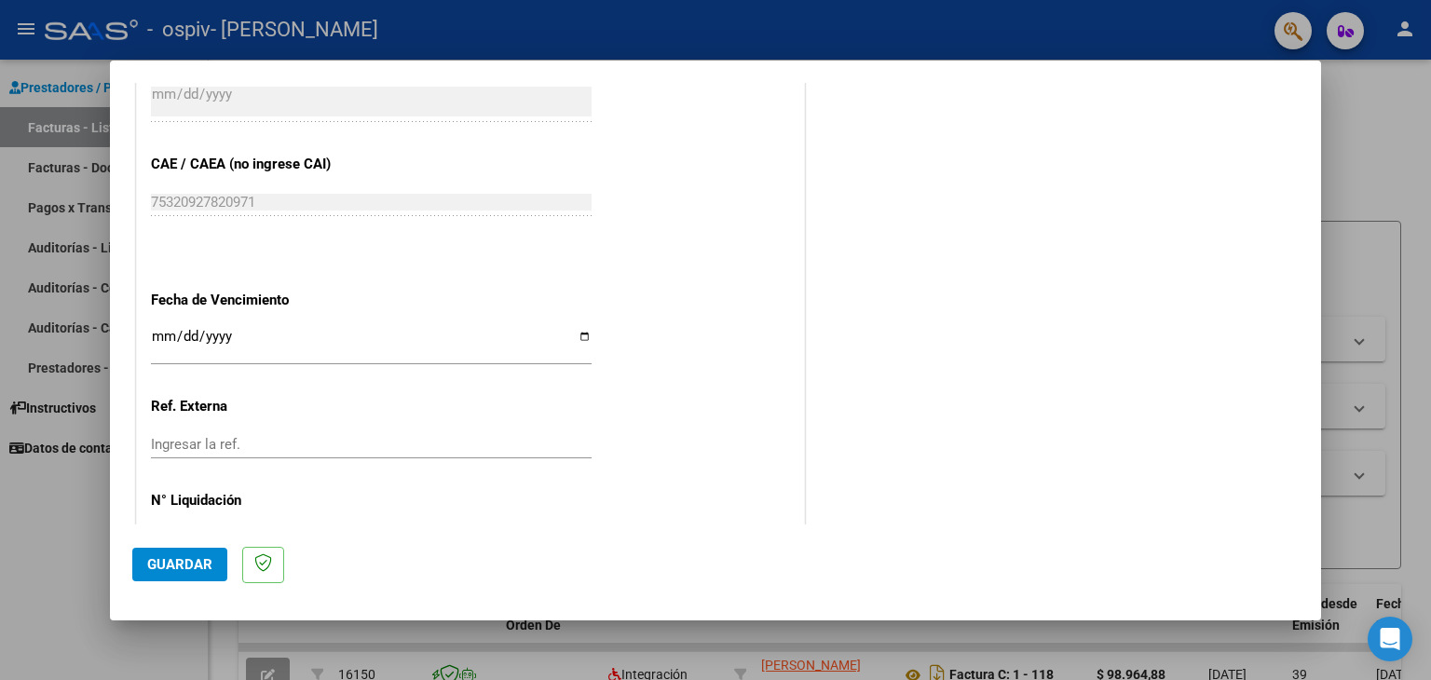
scroll to position [1125, 0]
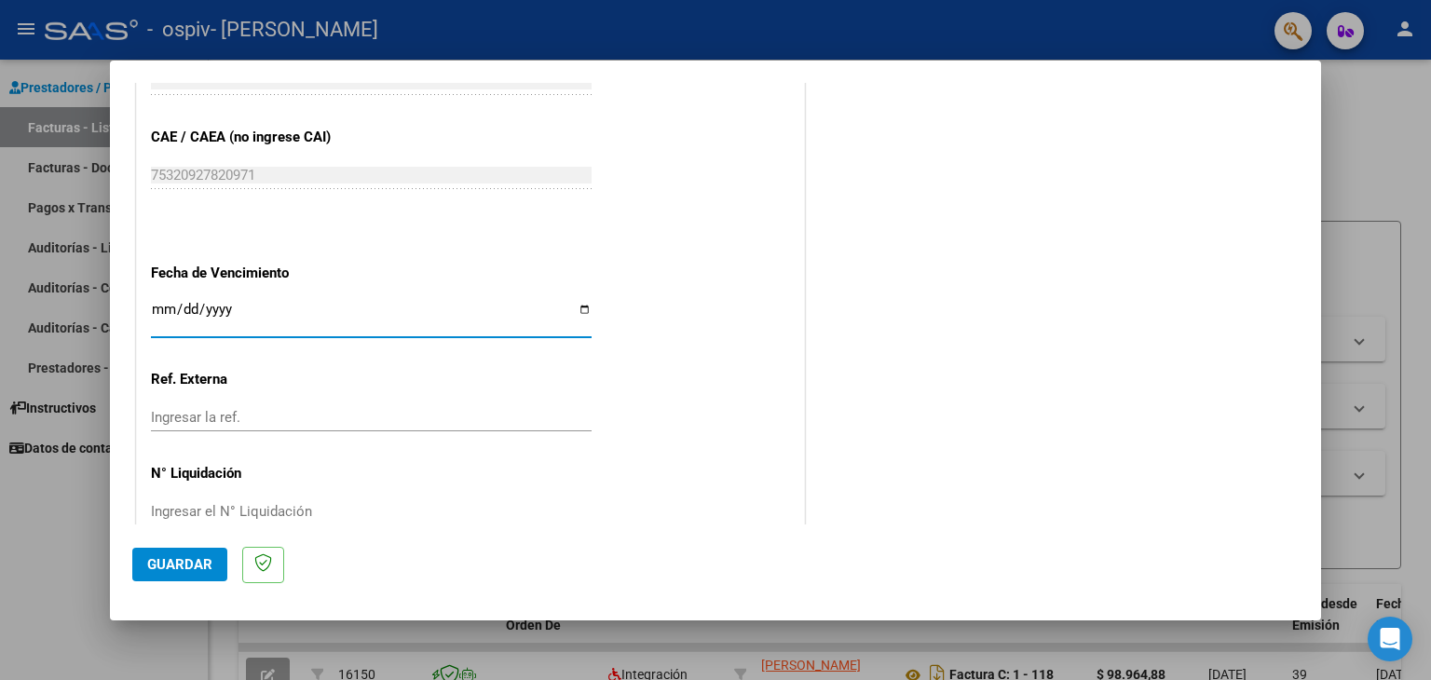
click at [314, 316] on input "Ingresar la fecha" at bounding box center [371, 317] width 441 height 30
type input "[DATE]"
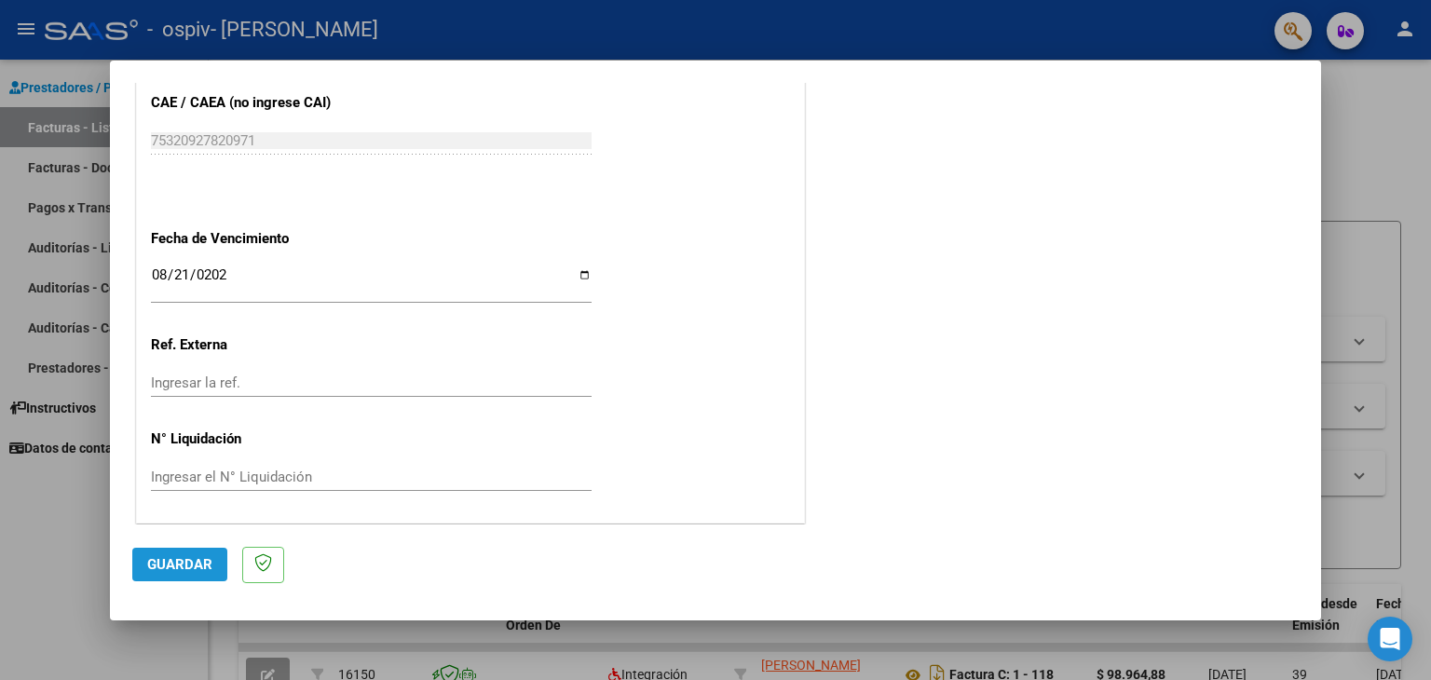
click at [187, 552] on button "Guardar" at bounding box center [179, 565] width 95 height 34
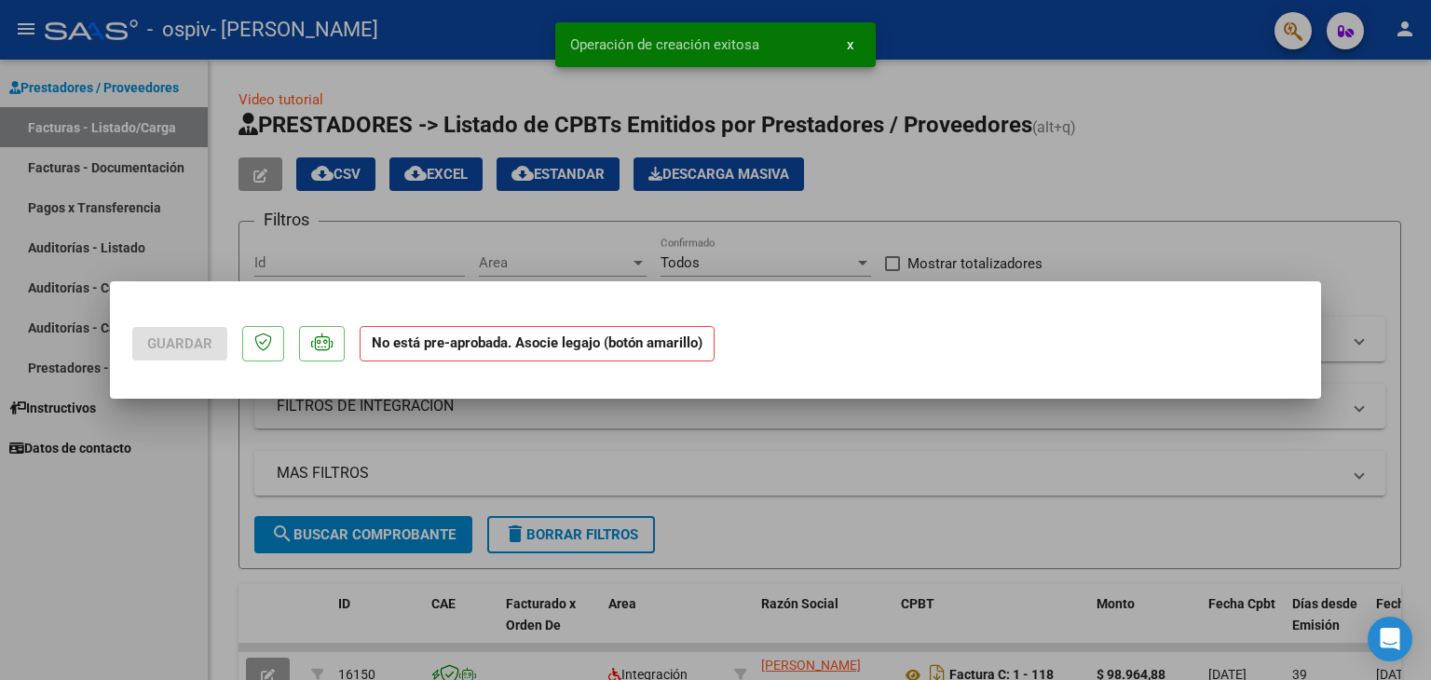
scroll to position [0, 0]
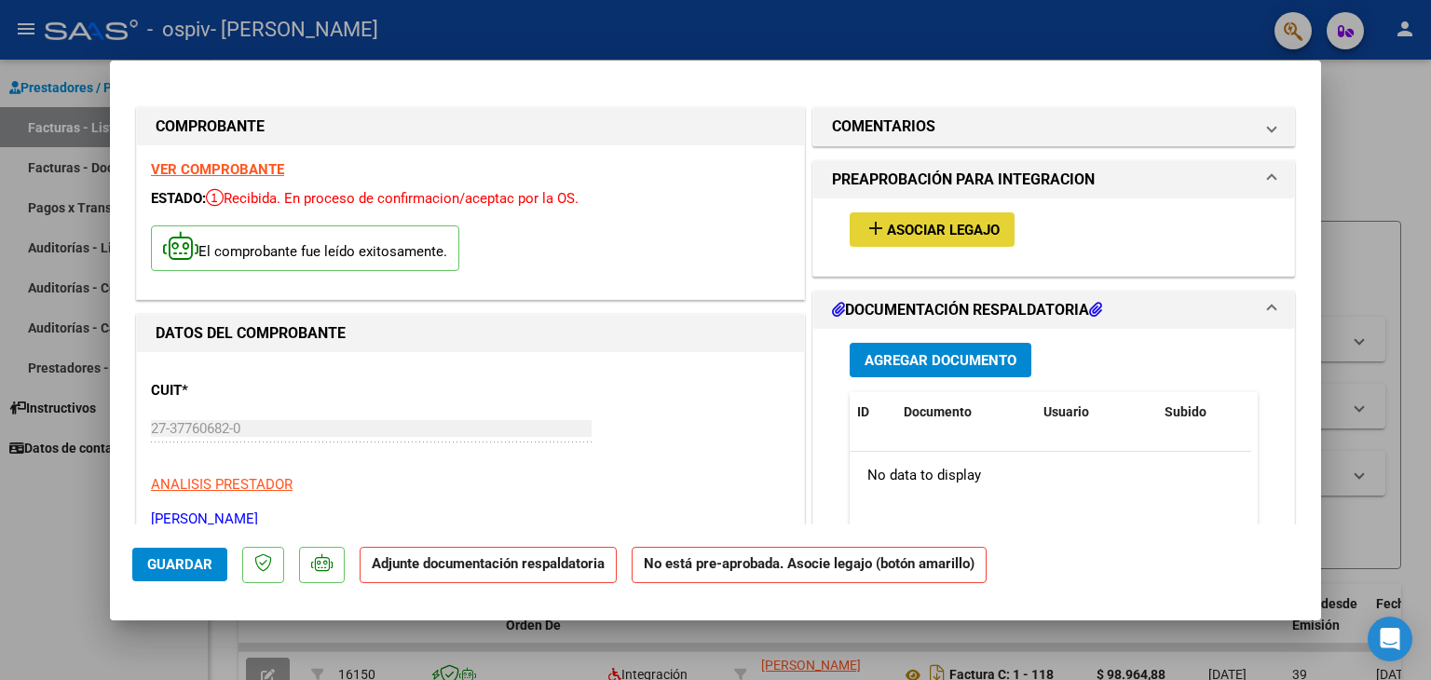
click at [952, 222] on span "Asociar Legajo" at bounding box center [943, 230] width 113 height 17
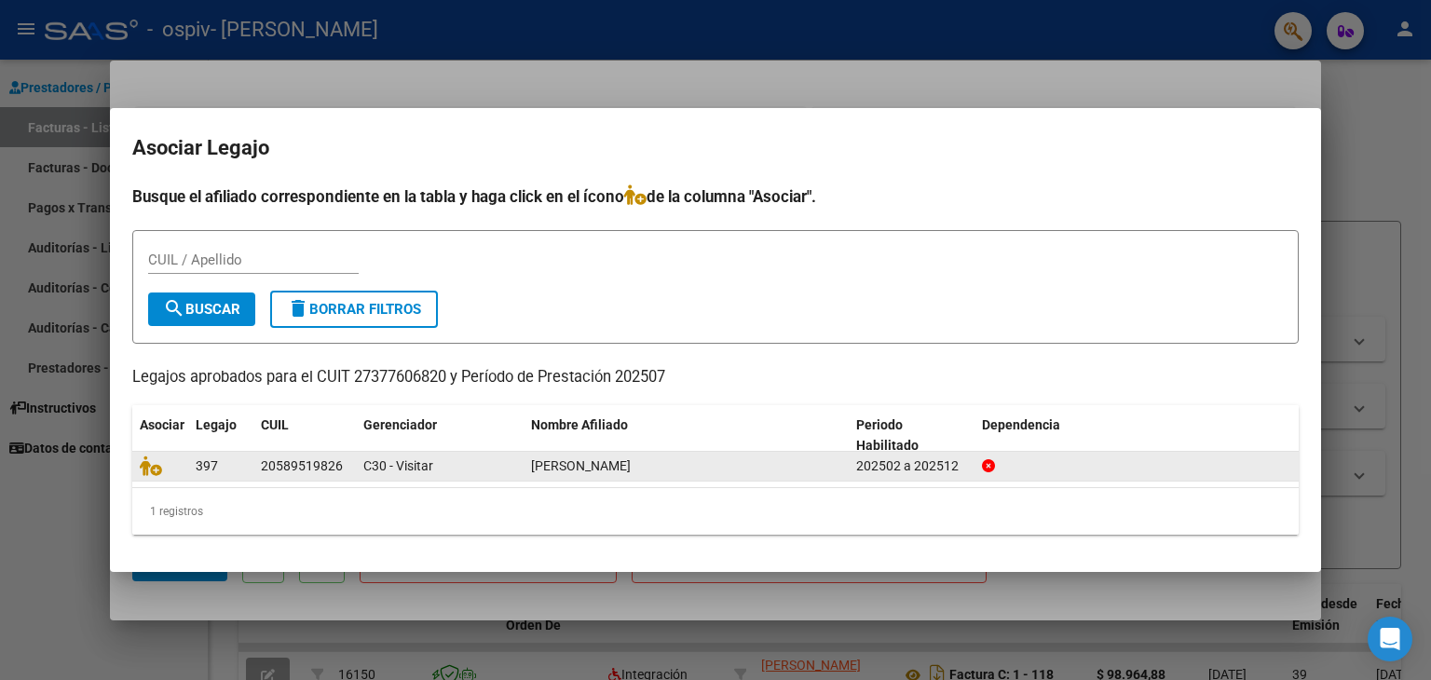
click at [673, 465] on div "[PERSON_NAME]" at bounding box center [686, 465] width 310 height 21
click at [151, 465] on icon at bounding box center [151, 465] width 22 height 20
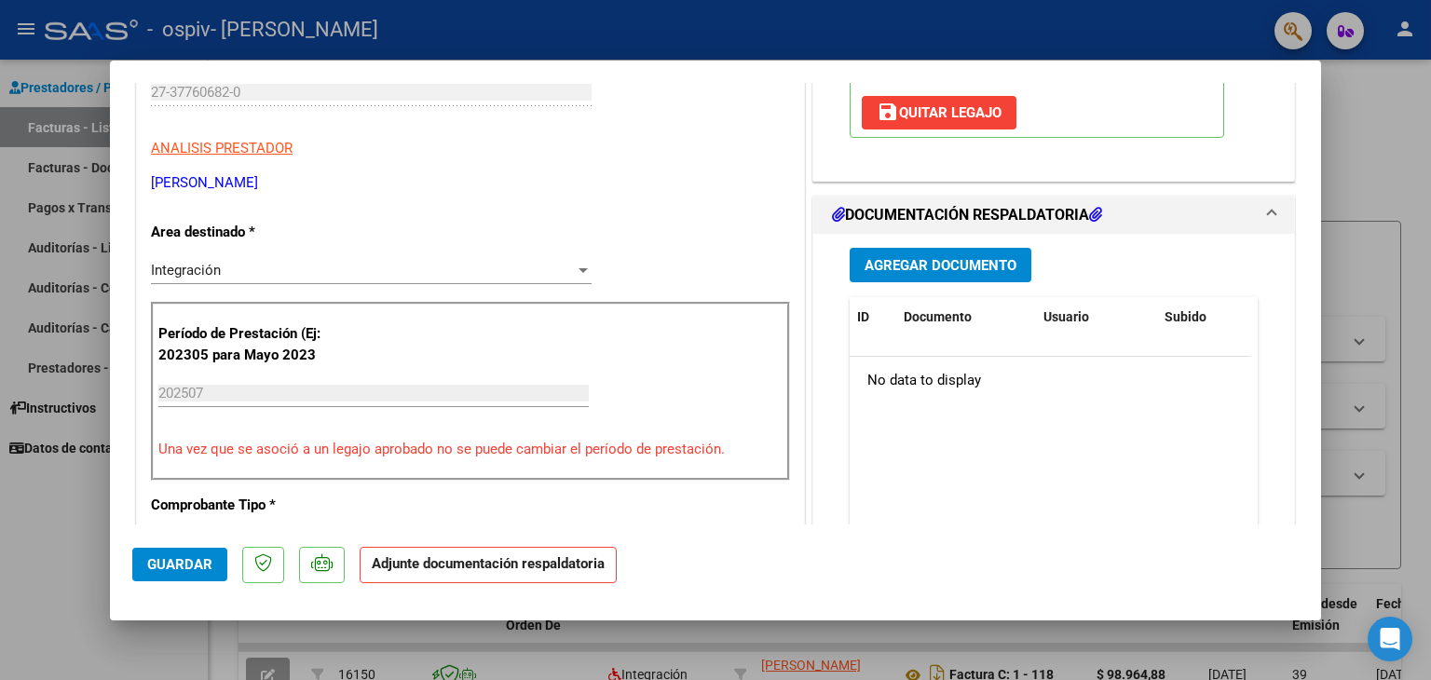
scroll to position [352, 0]
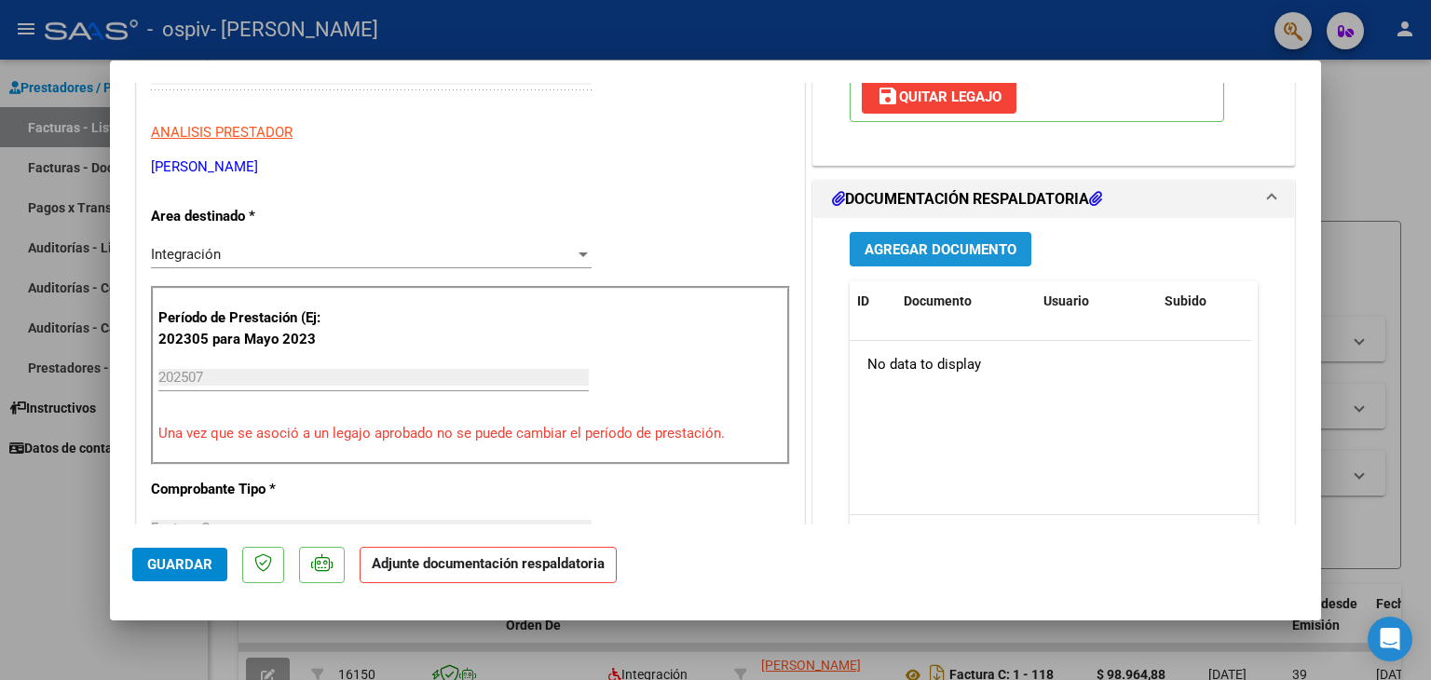
click at [962, 240] on span "Agregar Documento" at bounding box center [940, 248] width 152 height 17
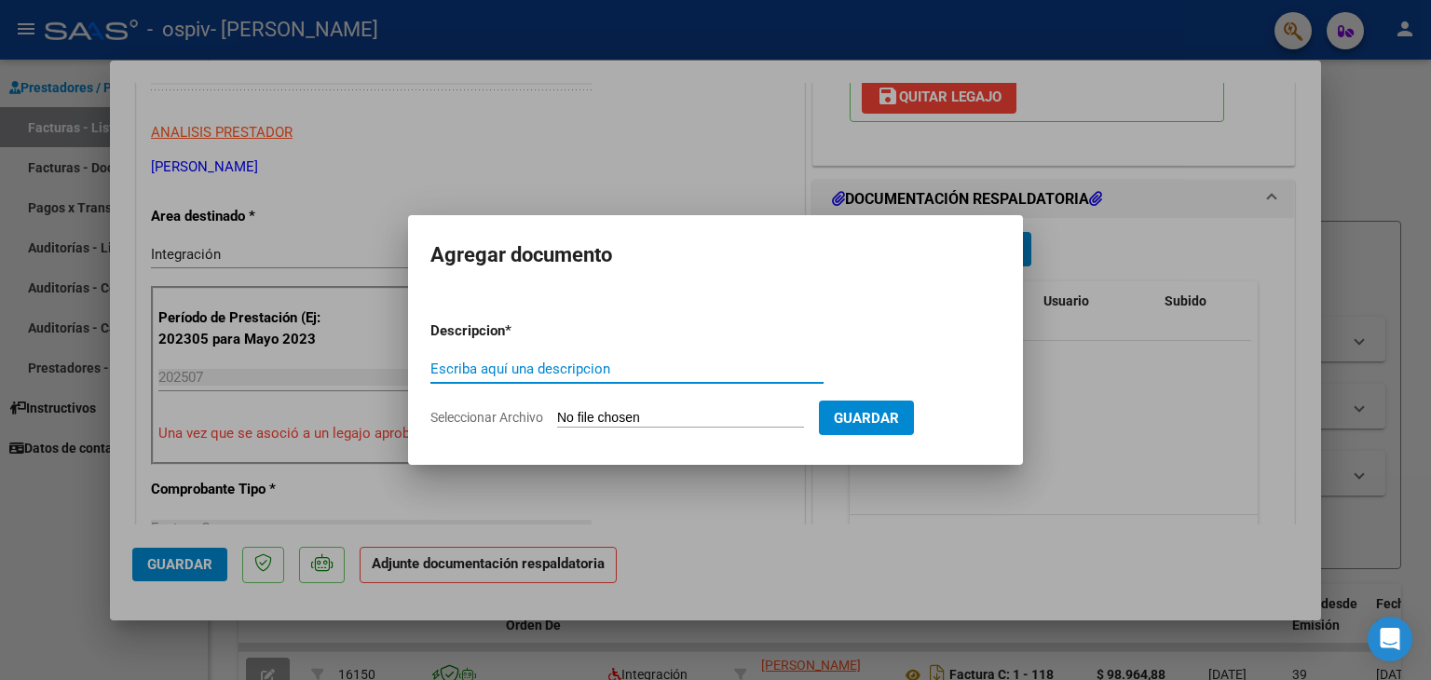
click at [628, 372] on input "Escriba aquí una descripcion" at bounding box center [626, 368] width 393 height 17
type input "Planilla de asistencia"
click at [729, 425] on input "Seleccionar Archivo" at bounding box center [680, 419] width 247 height 18
click at [1064, 375] on div at bounding box center [715, 340] width 1431 height 680
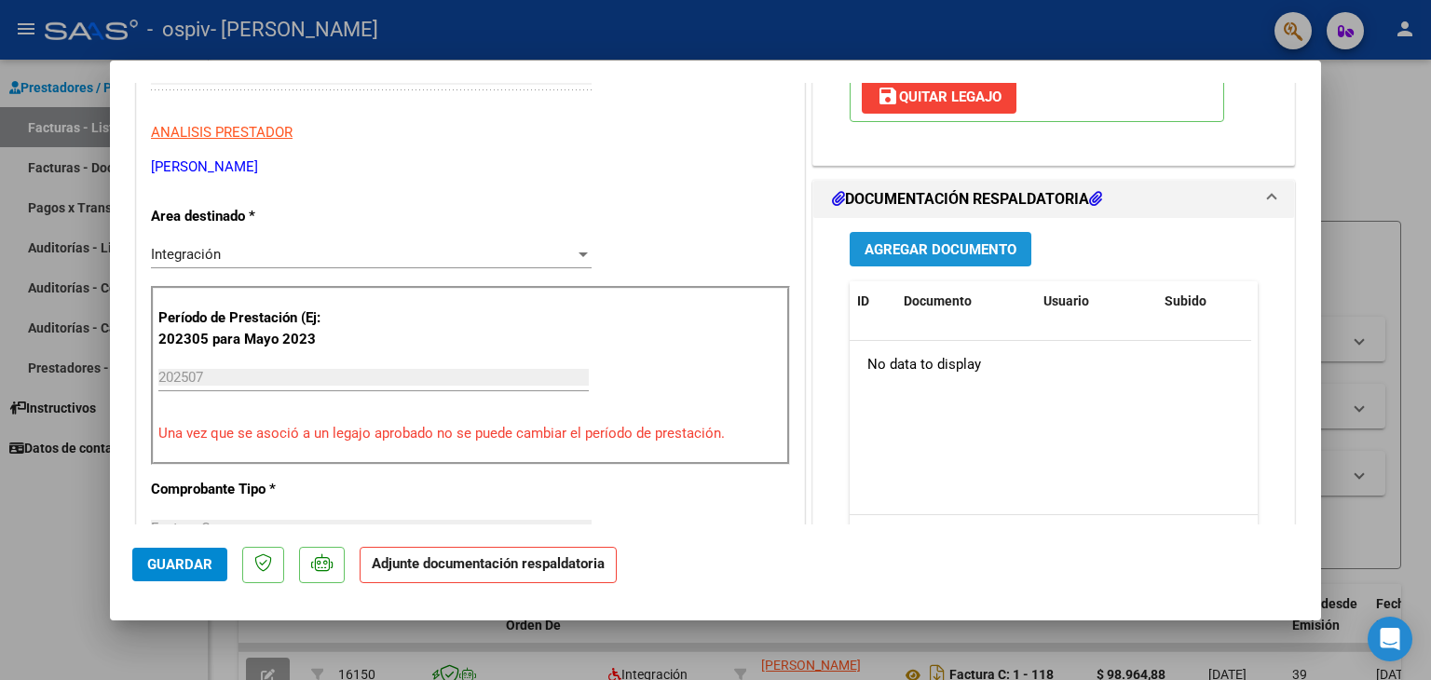
click at [893, 248] on span "Agregar Documento" at bounding box center [940, 249] width 152 height 17
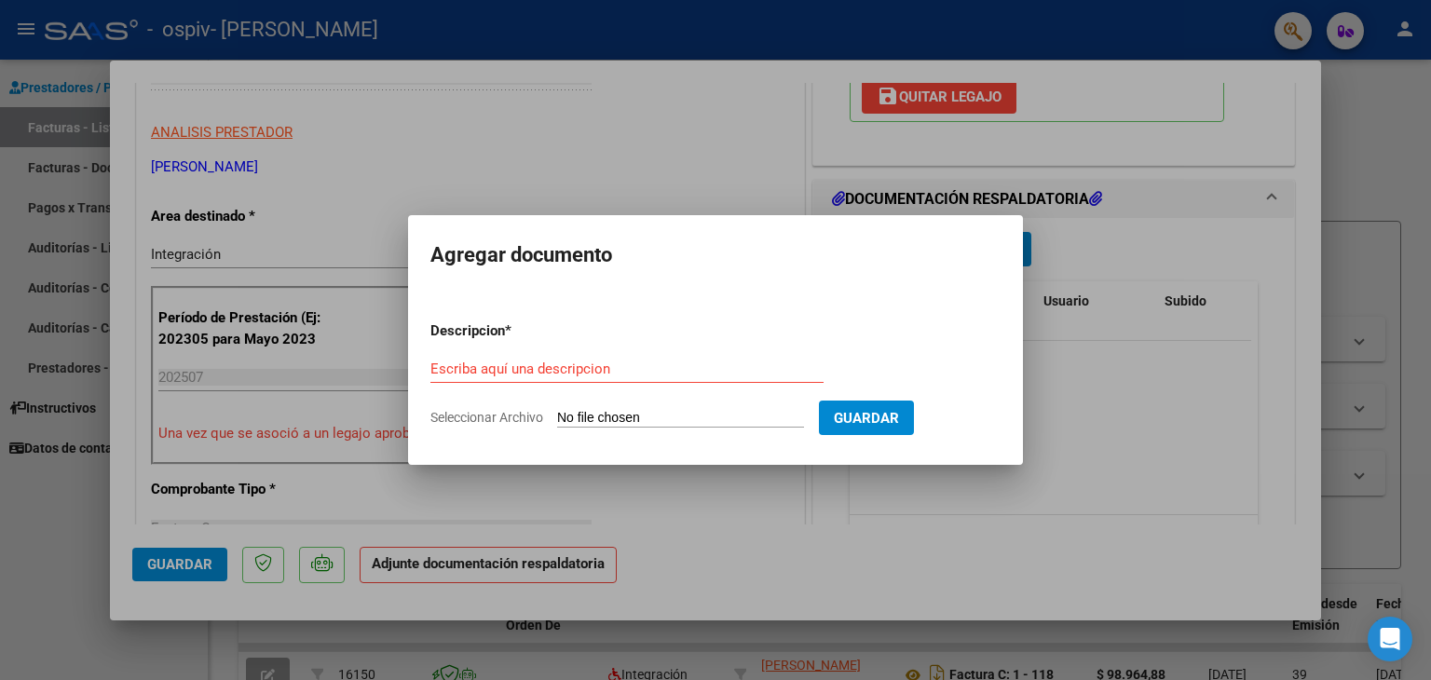
click at [644, 411] on input "Seleccionar Archivo" at bounding box center [680, 419] width 247 height 18
type input "C:\fakepath\Asistencia [PERSON_NAME].pdf"
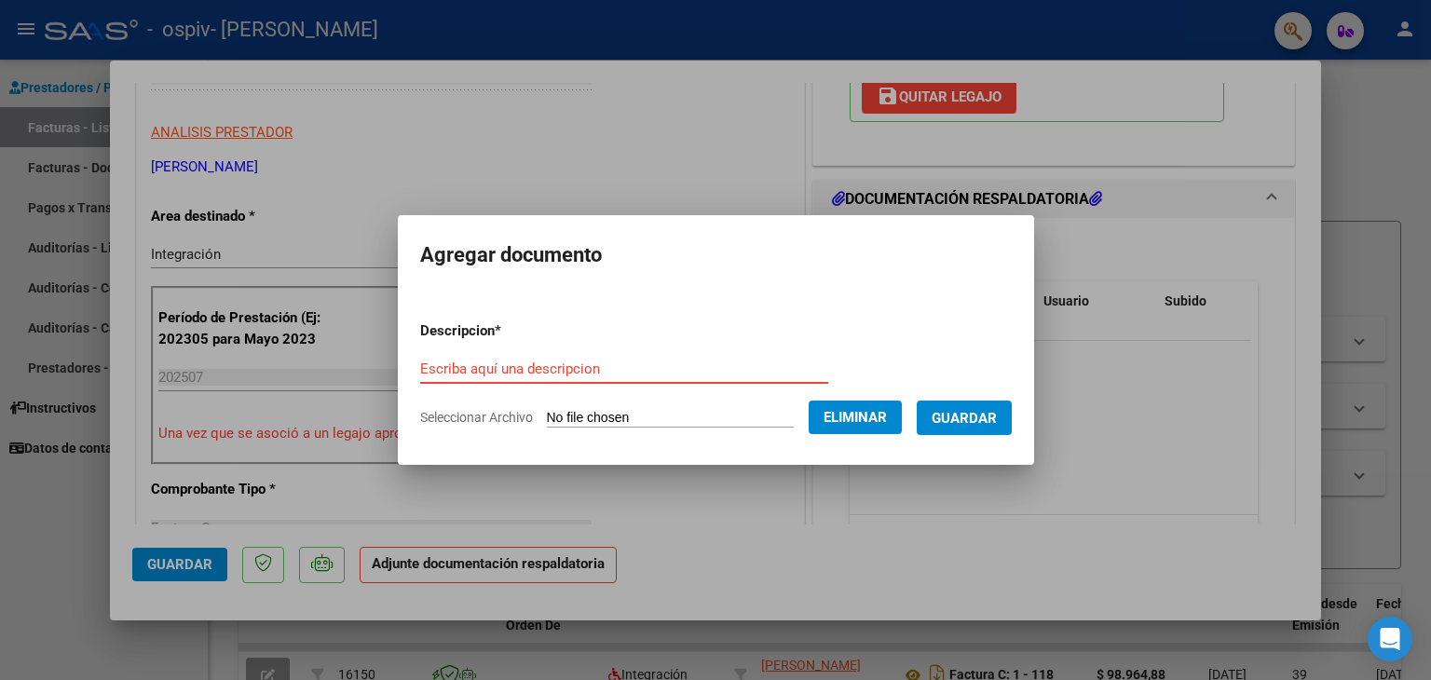
click at [515, 362] on input "Escriba aquí una descripcion" at bounding box center [624, 368] width 408 height 17
type input "Planilla de asistencia"
click at [965, 412] on span "Guardar" at bounding box center [963, 418] width 65 height 17
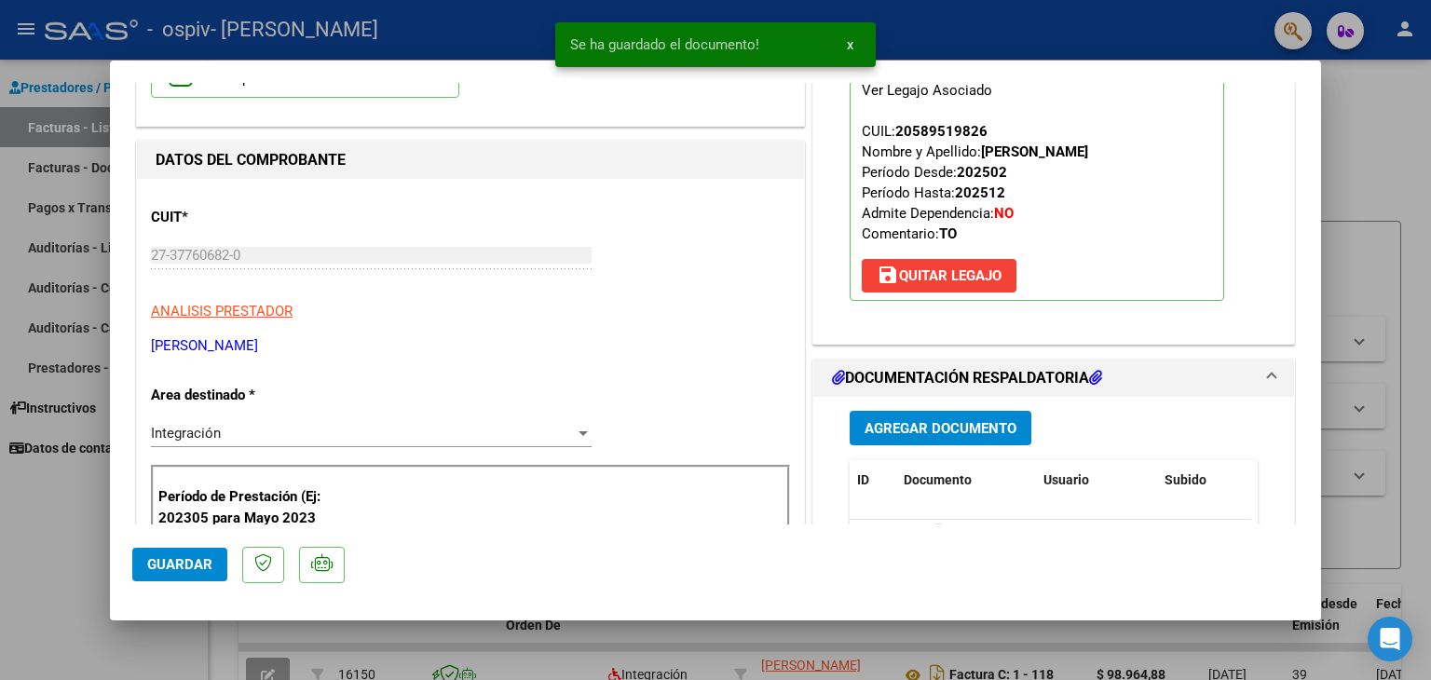
scroll to position [170, 0]
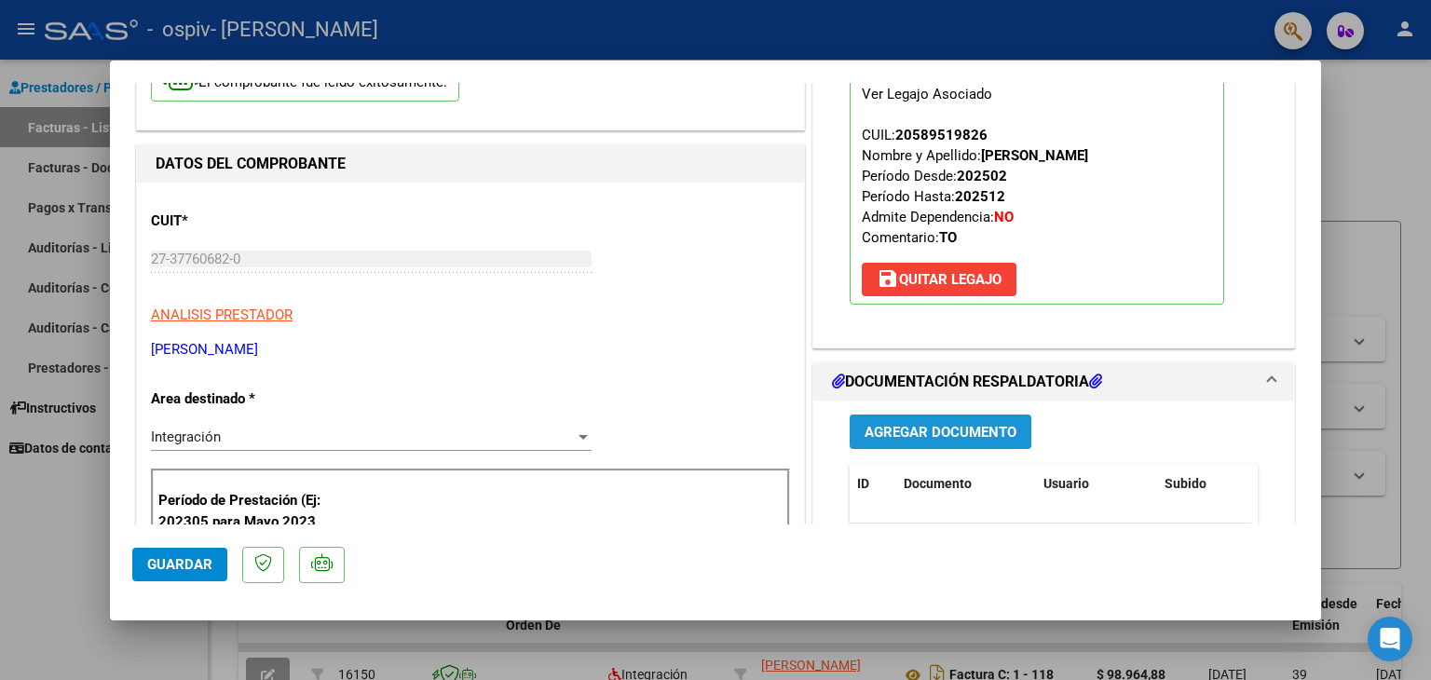
click at [991, 426] on span "Agregar Documento" at bounding box center [940, 432] width 152 height 17
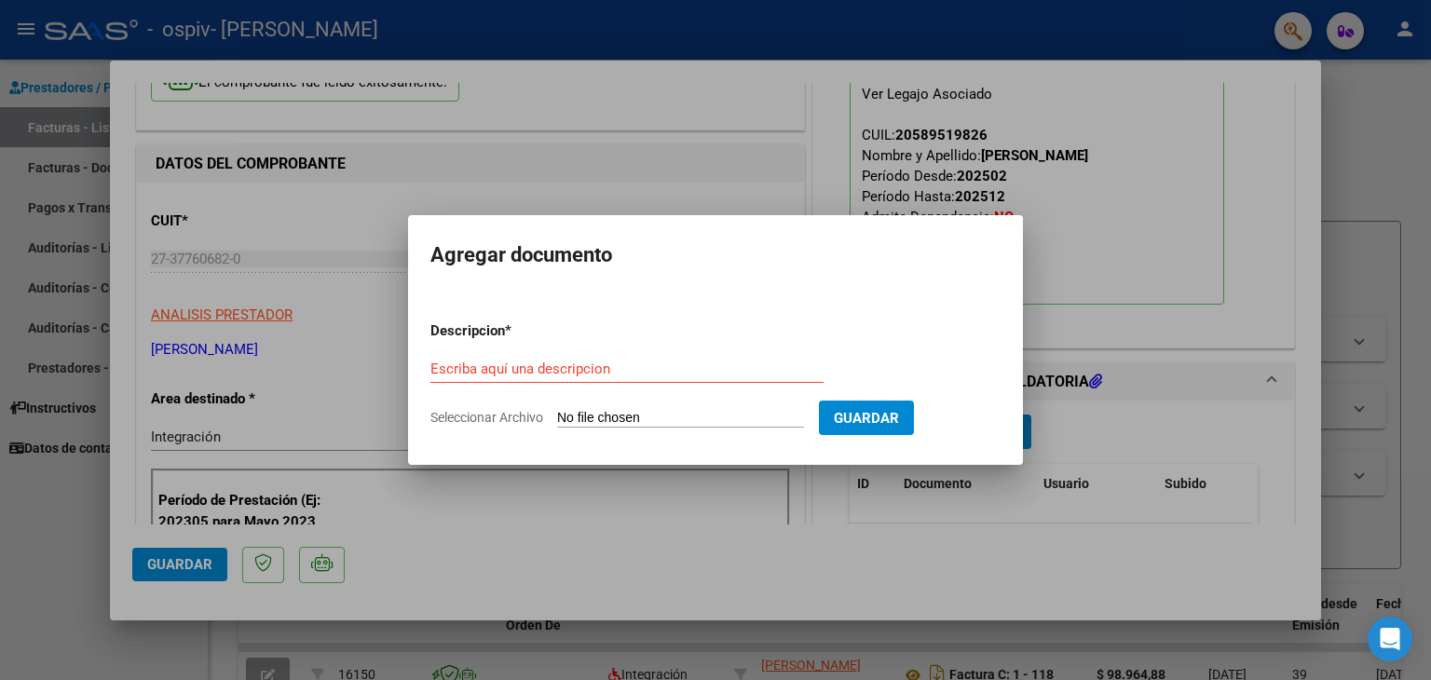
click at [673, 414] on input "Seleccionar Archivo" at bounding box center [680, 419] width 247 height 18
type input "C:\fakepath\[PERSON_NAME] TO 2025.pdf"
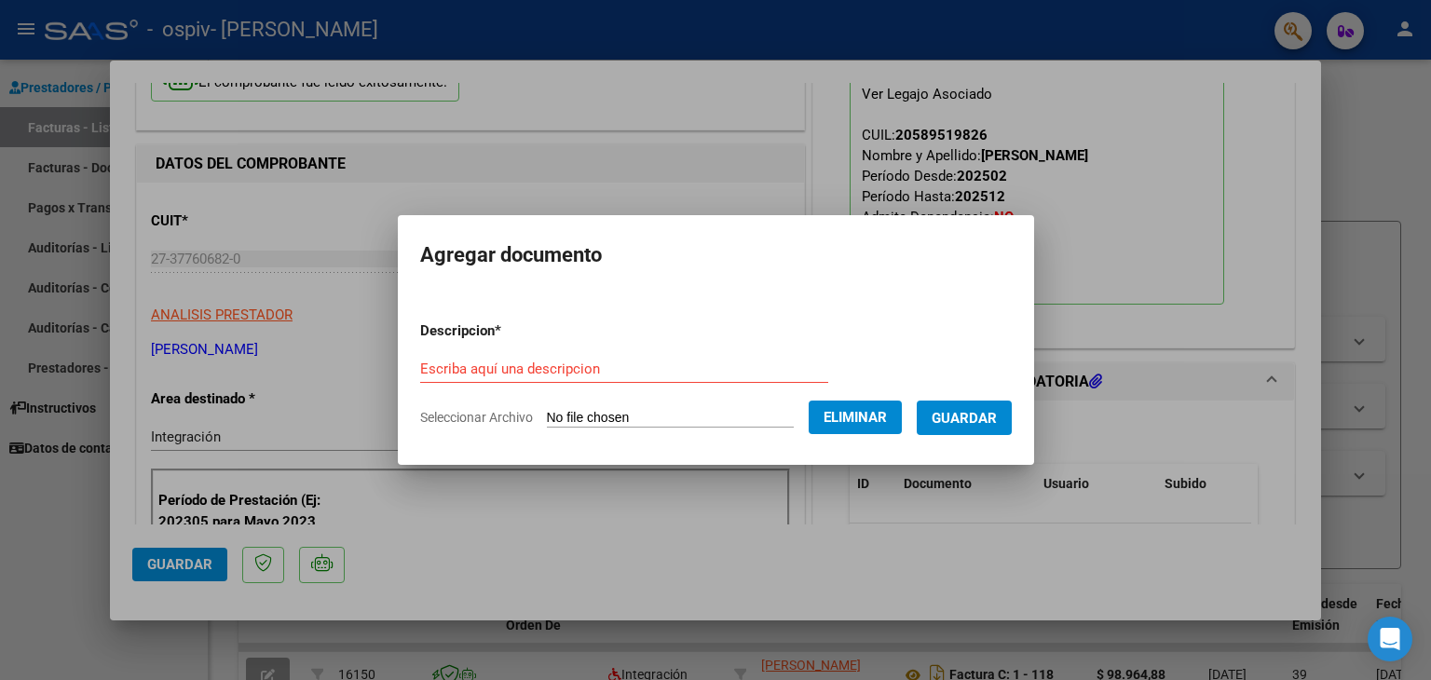
click at [515, 351] on form "Descripcion * Escriba aquí una descripcion Seleccionar Archivo Eliminar Guardar" at bounding box center [715, 374] width 591 height 136
click at [518, 366] on input "Escriba aquí una descripcion" at bounding box center [624, 368] width 408 height 17
type input "Autorizacion"
click at [997, 426] on span "Guardar" at bounding box center [963, 418] width 65 height 17
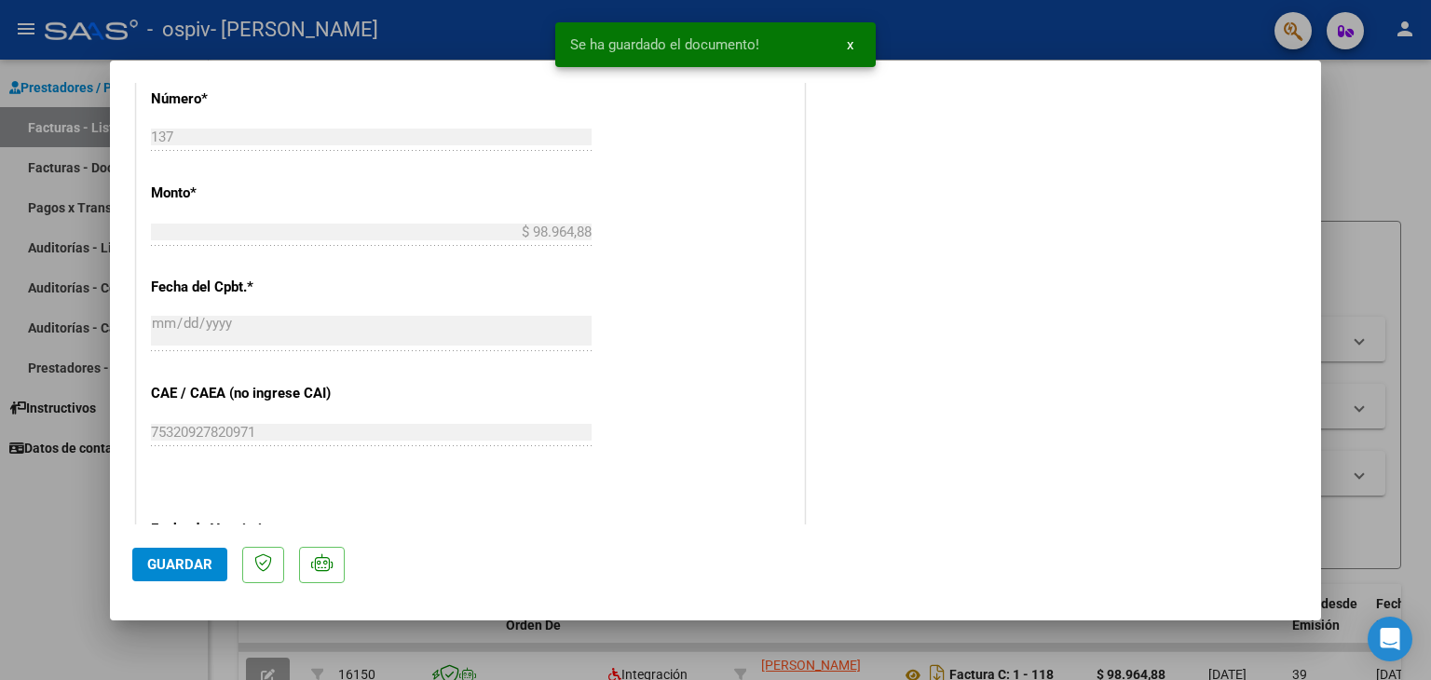
scroll to position [1223, 0]
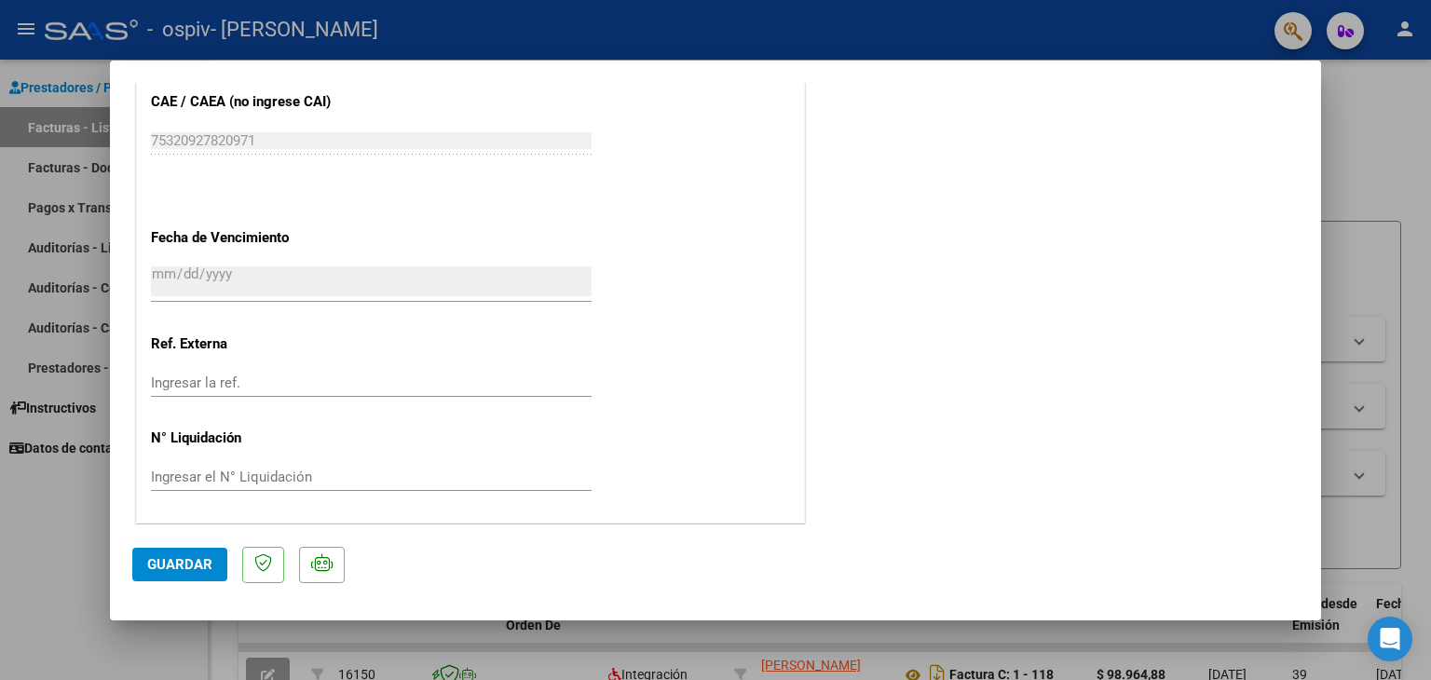
click at [180, 567] on span "Guardar" at bounding box center [179, 564] width 65 height 17
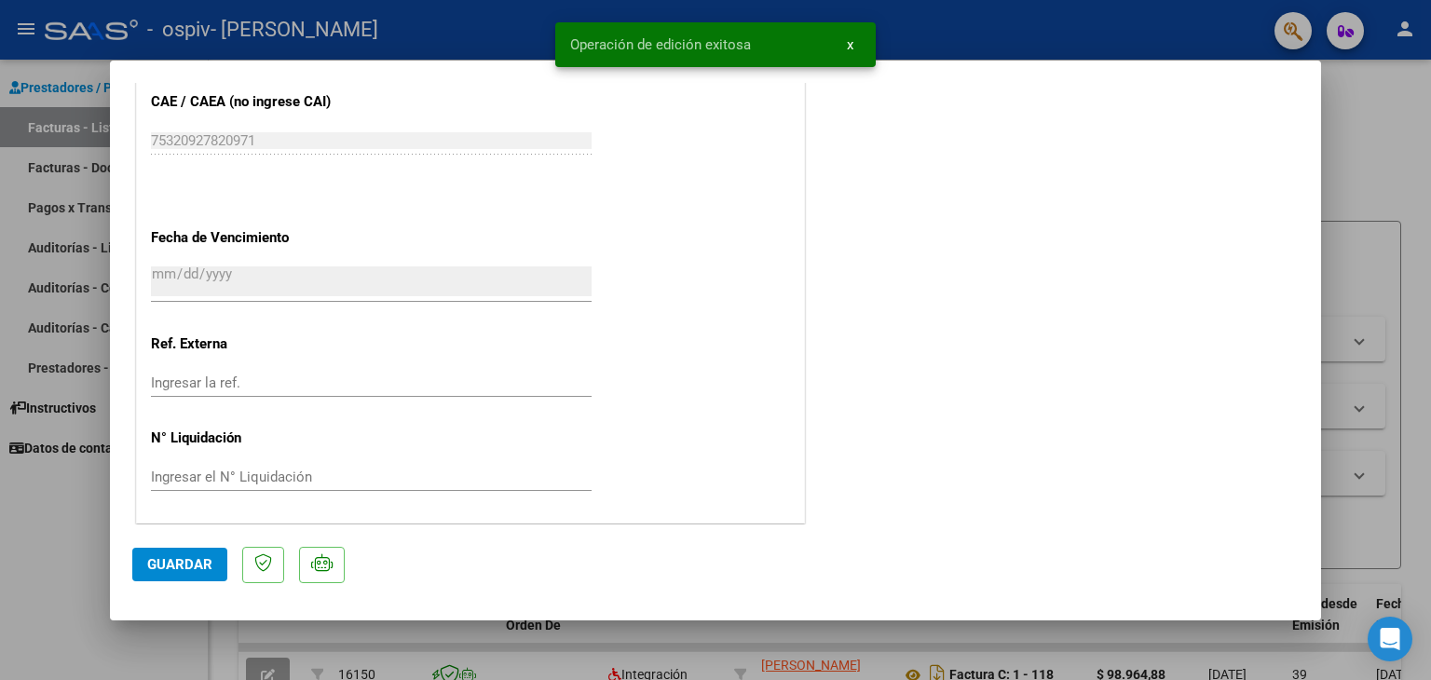
click at [1358, 117] on div at bounding box center [715, 340] width 1431 height 680
type input "$ 0,00"
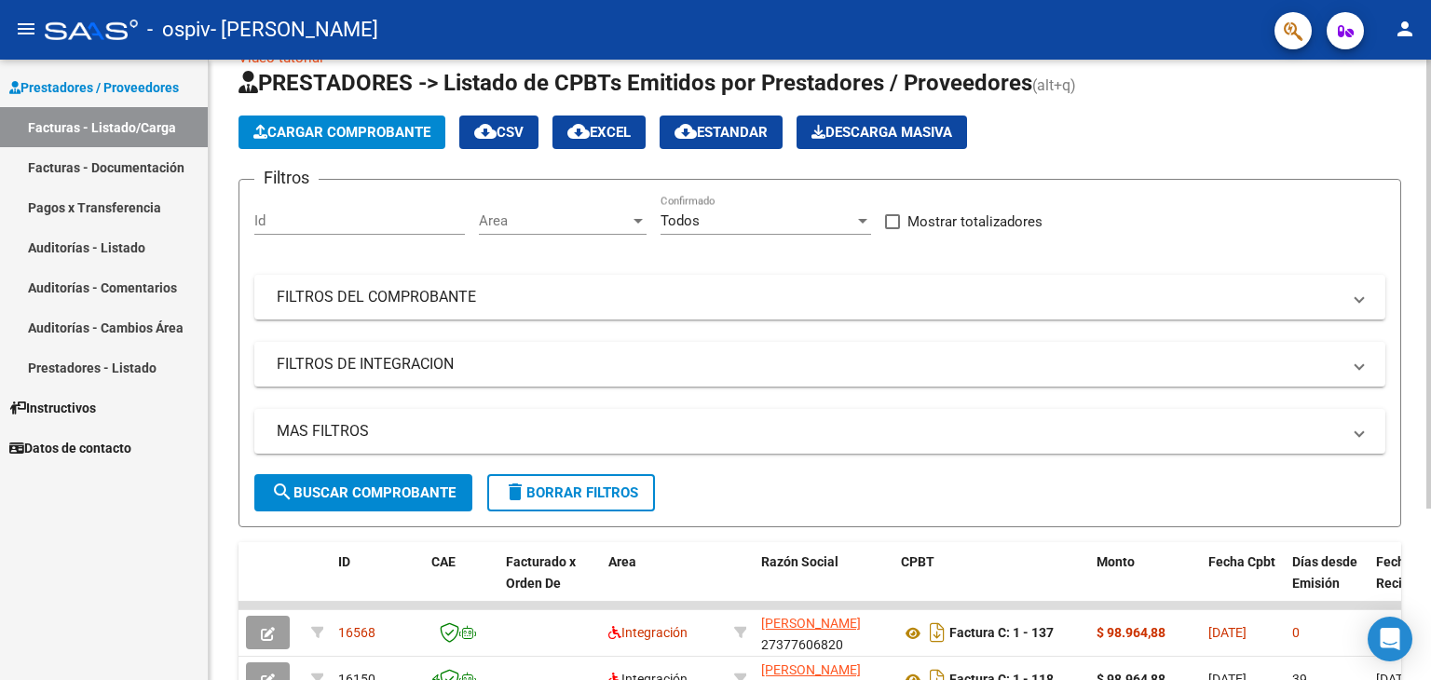
scroll to position [0, 0]
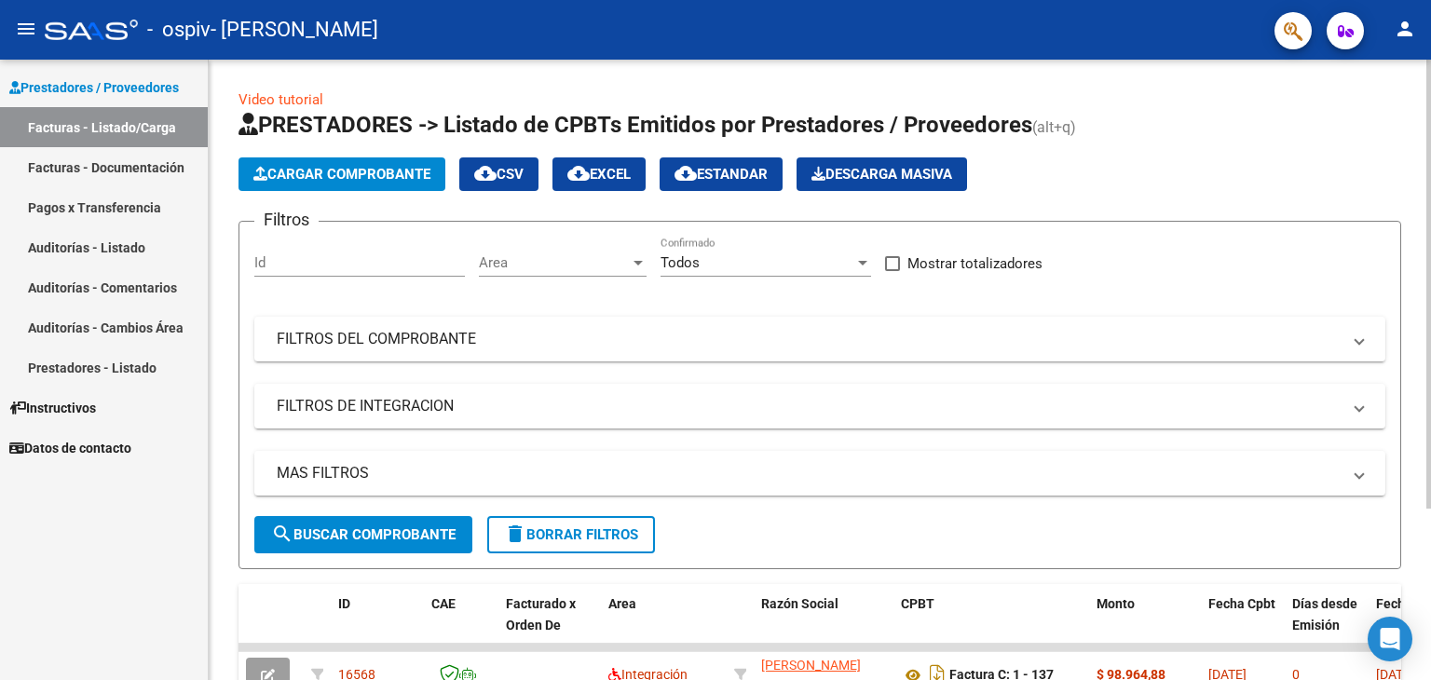
click at [1430, 180] on div at bounding box center [1428, 284] width 5 height 449
